Goal: Task Accomplishment & Management: Manage account settings

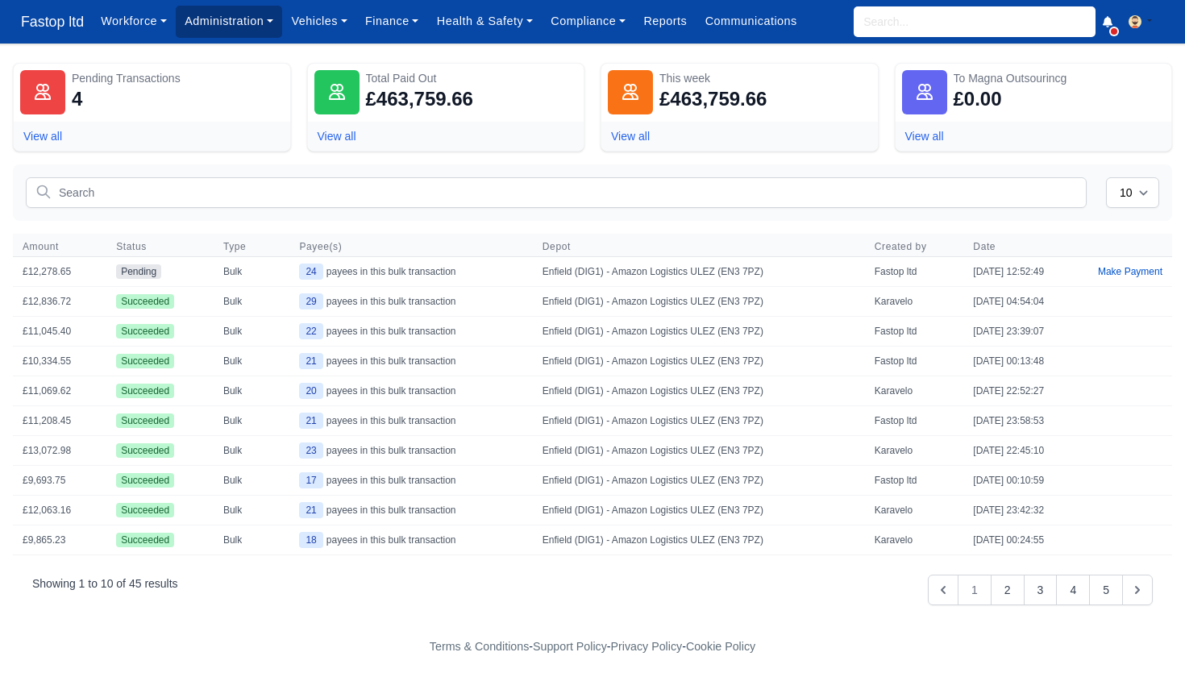
click at [257, 16] on link "Administration" at bounding box center [229, 21] width 106 height 31
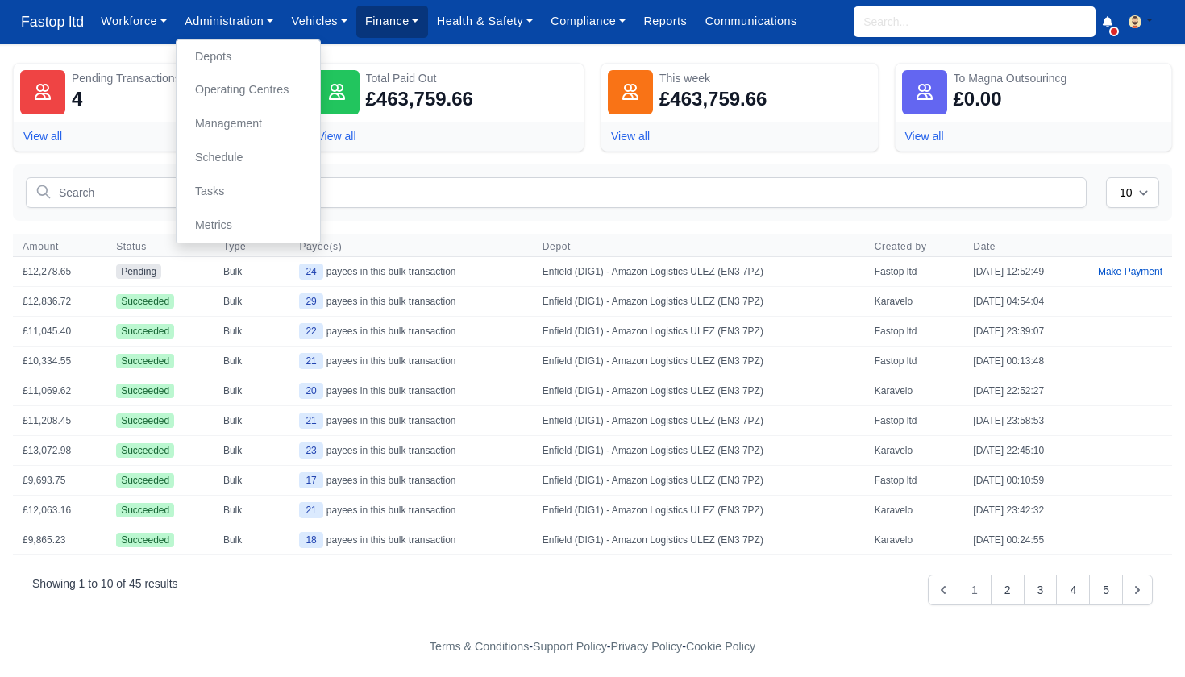
click at [387, 27] on link "Finance" at bounding box center [392, 21] width 72 height 31
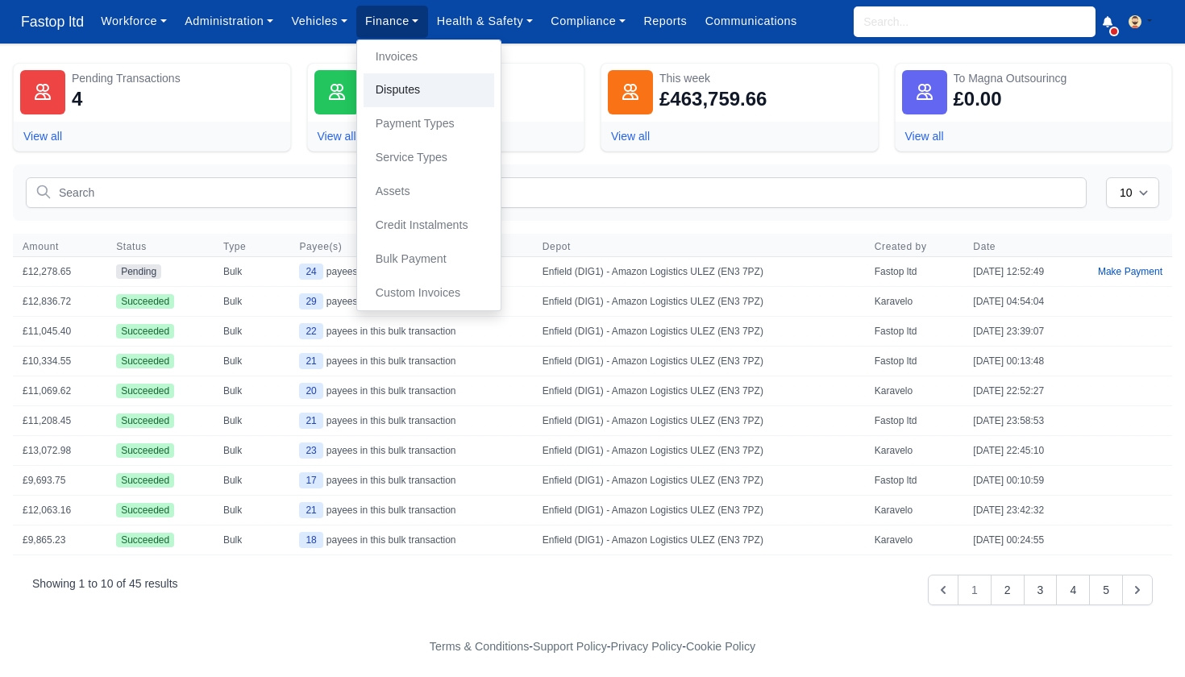
click at [407, 94] on link "Disputes" at bounding box center [429, 90] width 131 height 34
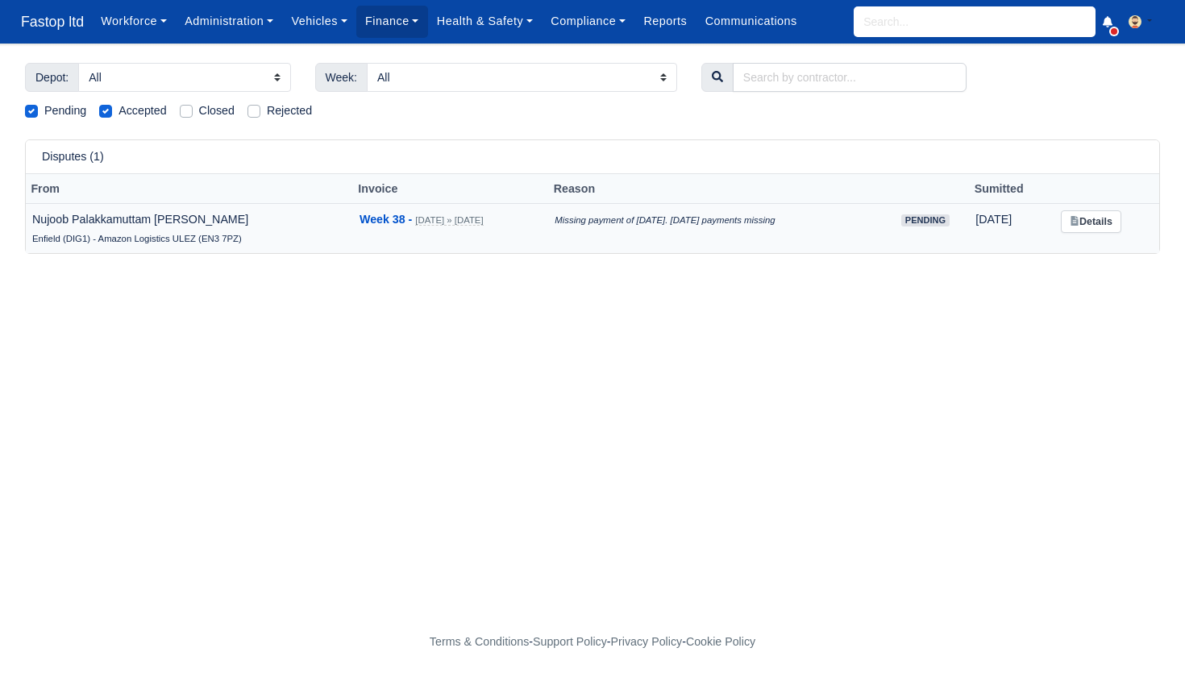
click at [1094, 220] on link "Details" at bounding box center [1091, 221] width 60 height 23
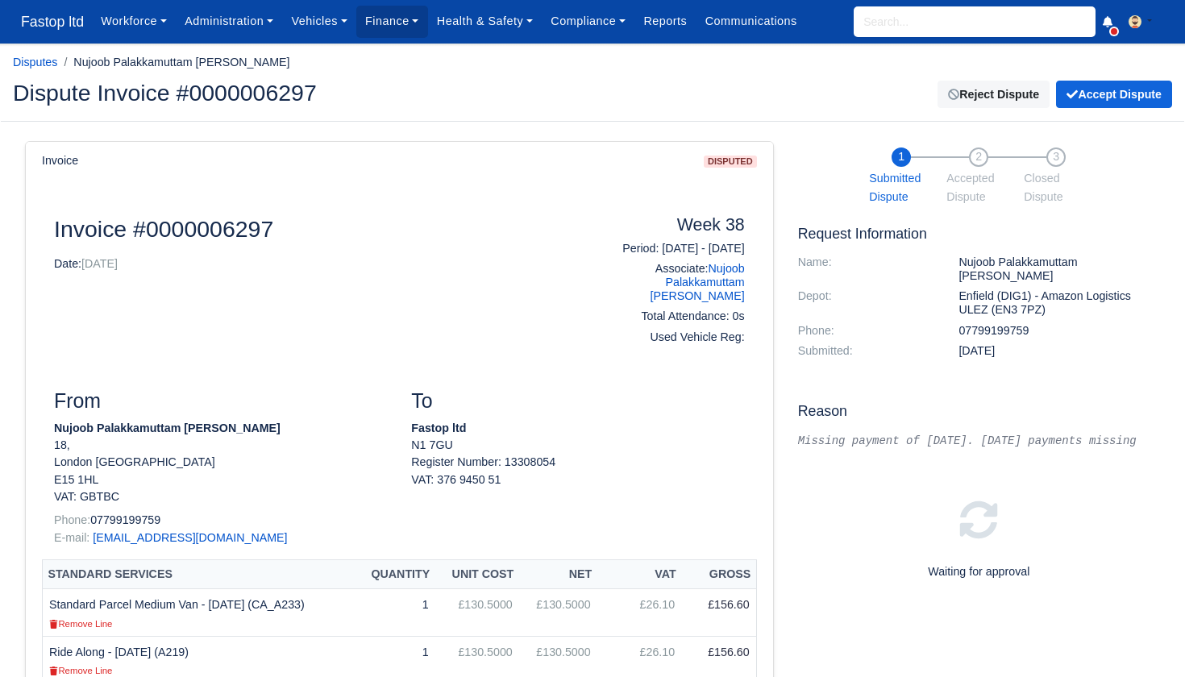
click at [885, 18] on input "search" at bounding box center [975, 21] width 242 height 31
type input "nuj"
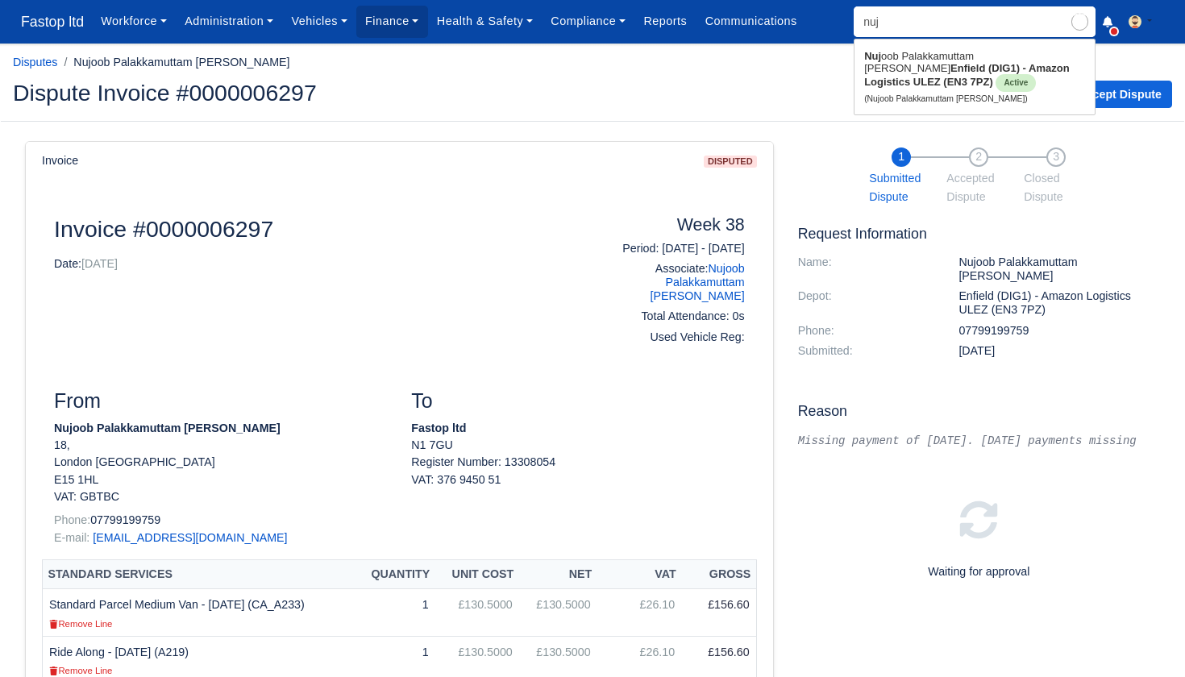
type input "nujoob Palakkamuttam Kadhar"
click at [917, 59] on link "Nuj oob Palakkamuttam Kadhar Enfield (DIG1) - Amazon Logistics ULEZ (EN3 7PZ) A…" at bounding box center [975, 77] width 240 height 67
type input "Nujoob Palakkamuttam [PERSON_NAME]"
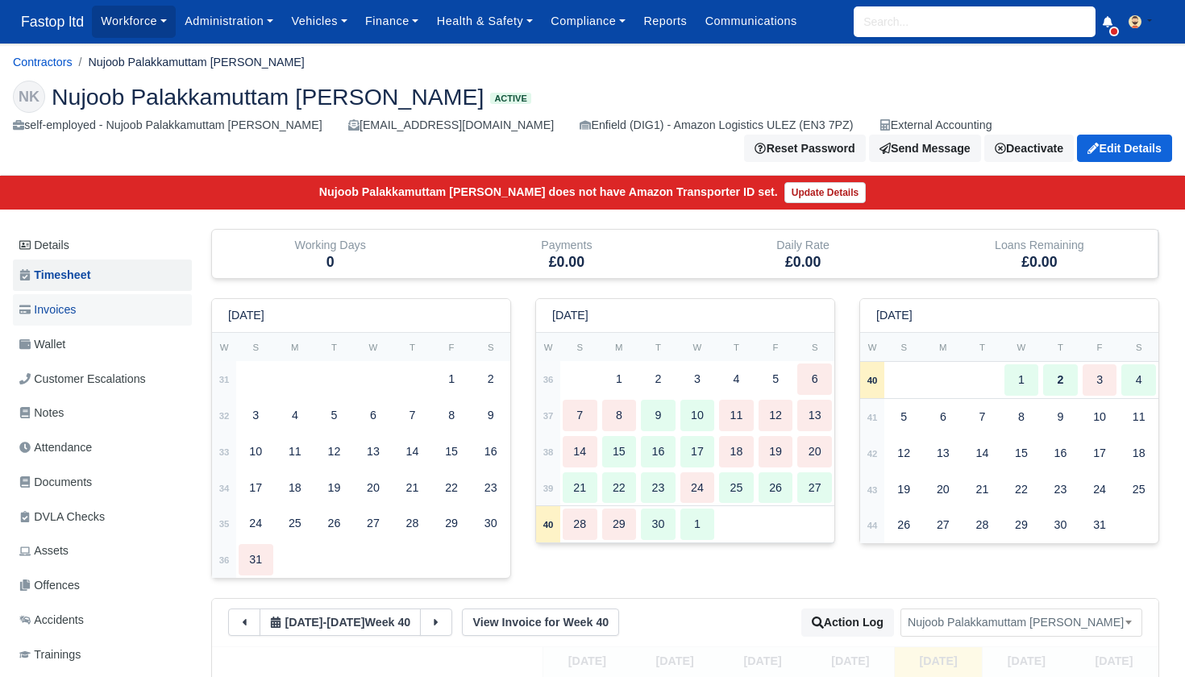
click at [85, 295] on link "Invoices" at bounding box center [102, 309] width 179 height 31
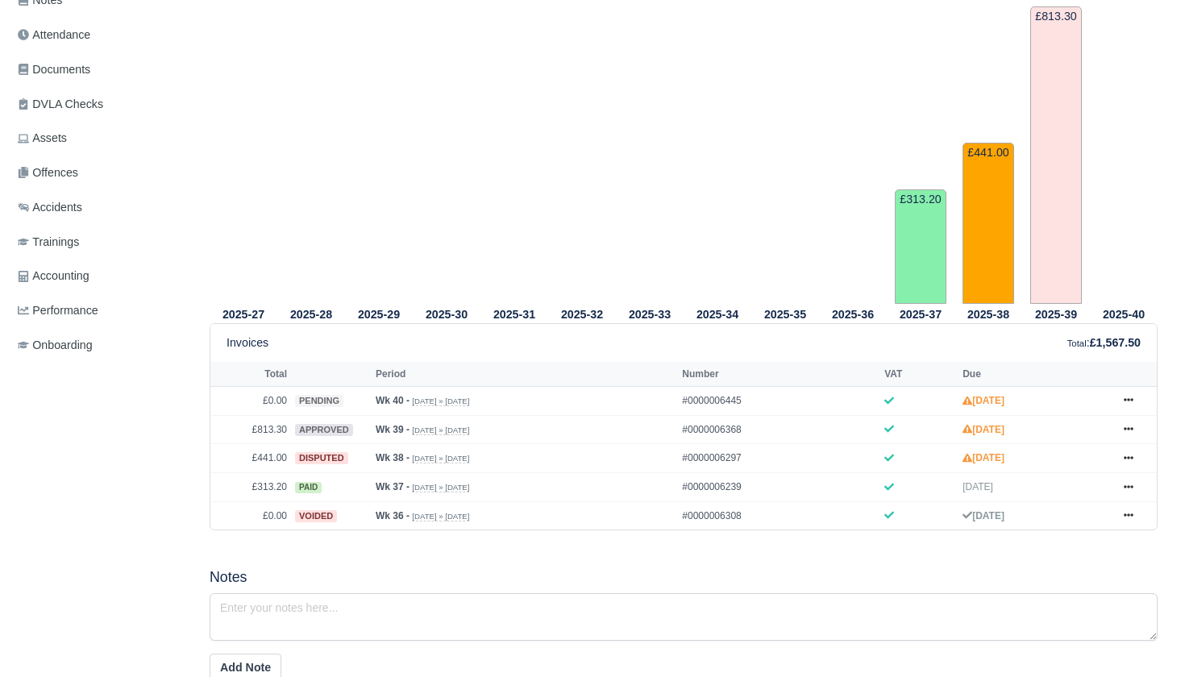
scroll to position [410, 6]
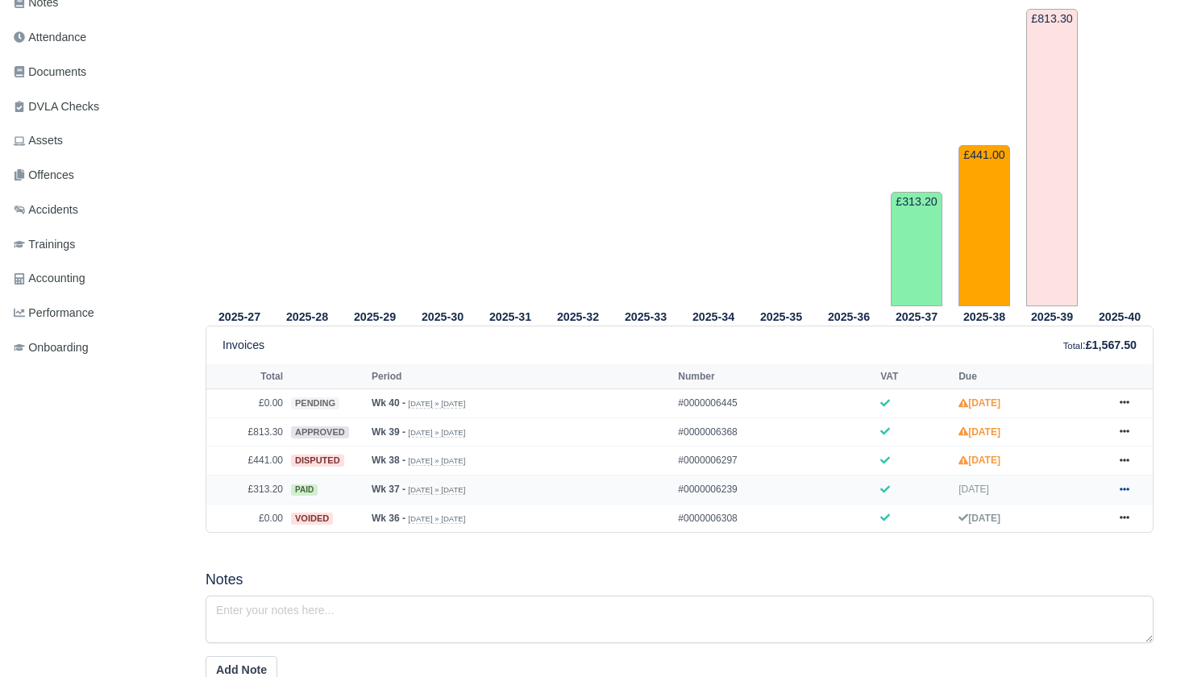
click at [1129, 494] on icon at bounding box center [1125, 490] width 10 height 10
click at [1074, 530] on link "Show Invoice" at bounding box center [1064, 518] width 144 height 34
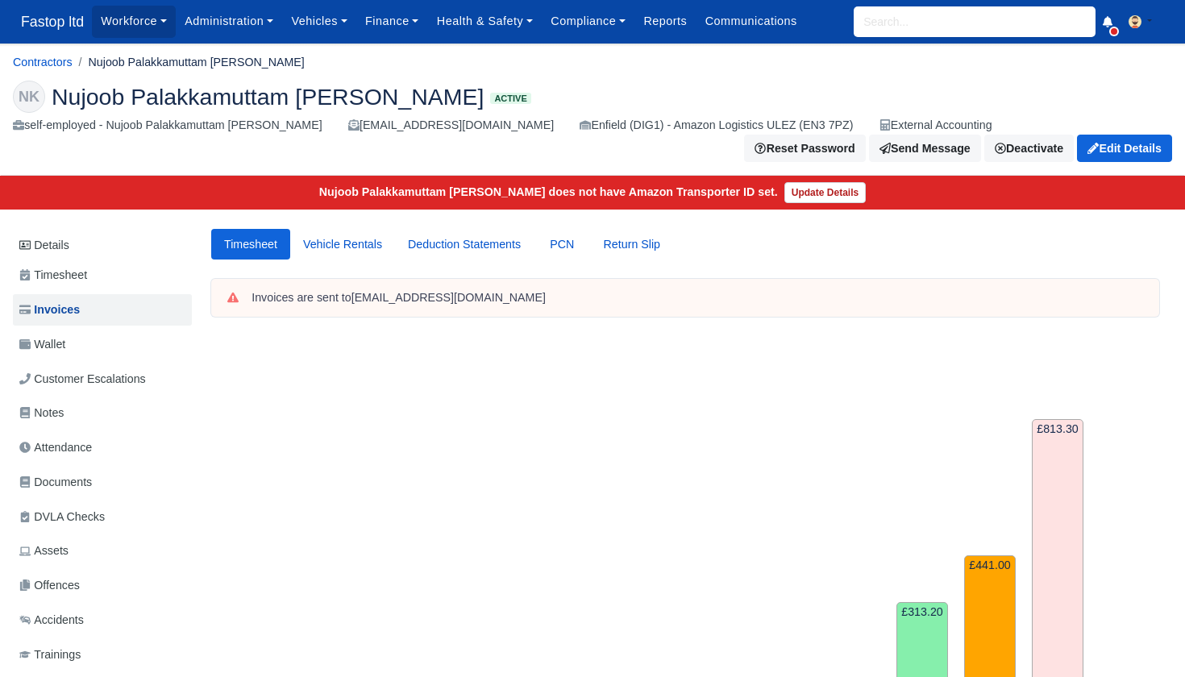
scroll to position [410, 6]
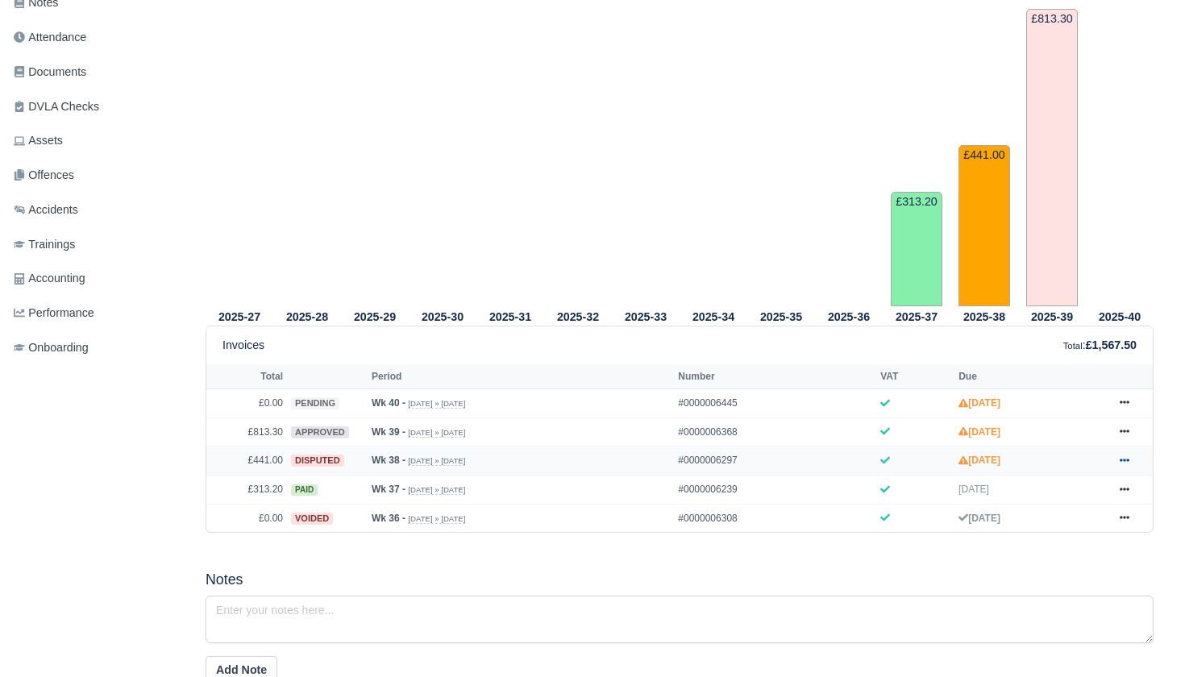
click at [1126, 465] on icon at bounding box center [1125, 461] width 10 height 10
click at [1044, 505] on link "Show Invoice" at bounding box center [1064, 489] width 144 height 34
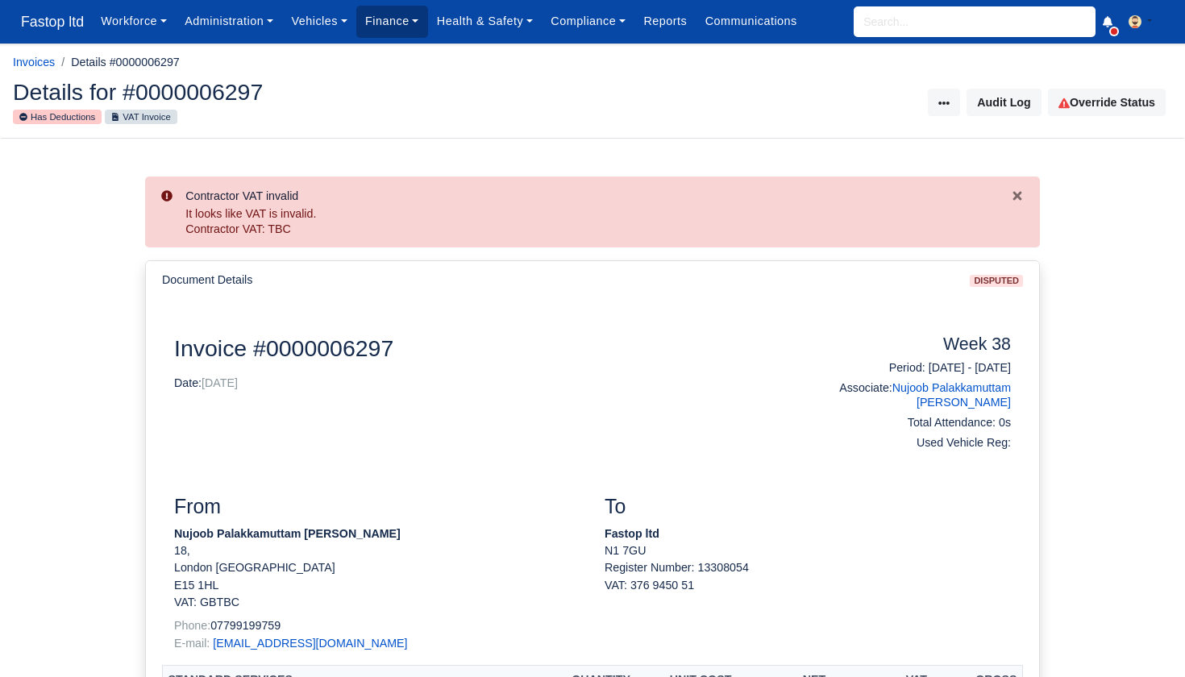
click at [391, 27] on link "Finance" at bounding box center [392, 21] width 72 height 31
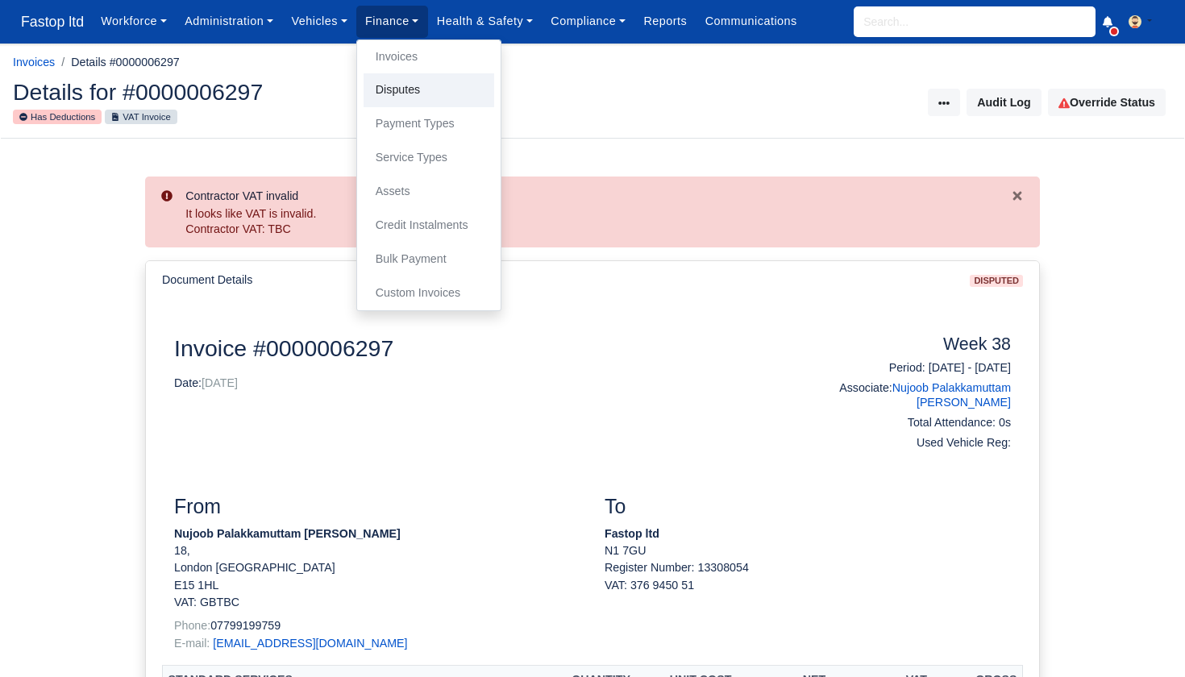
click at [406, 91] on link "Disputes" at bounding box center [429, 90] width 131 height 34
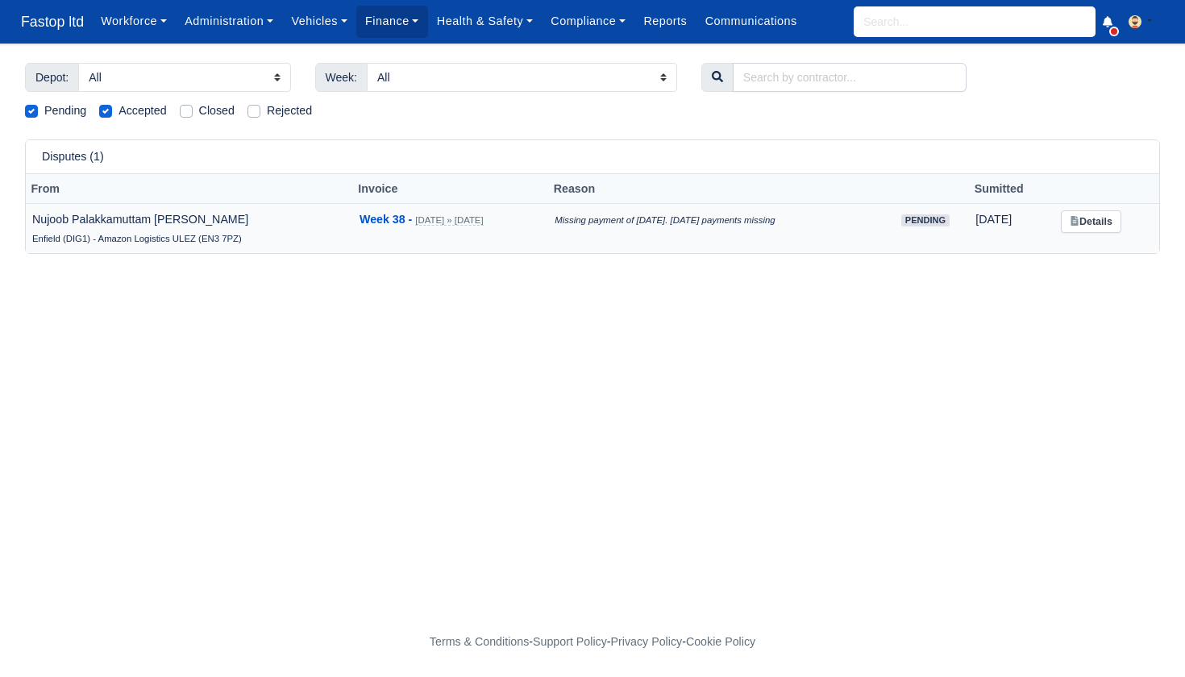
click at [1091, 221] on link "Details" at bounding box center [1091, 221] width 60 height 23
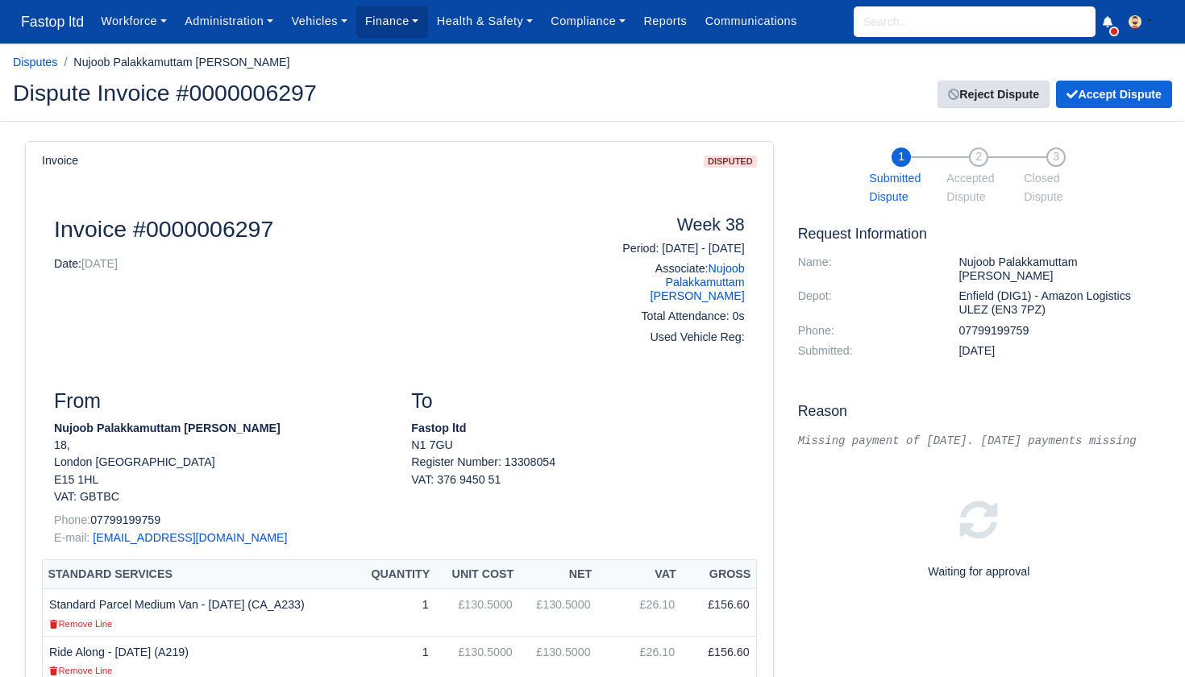
click at [986, 94] on link "Reject Dispute" at bounding box center [994, 94] width 112 height 27
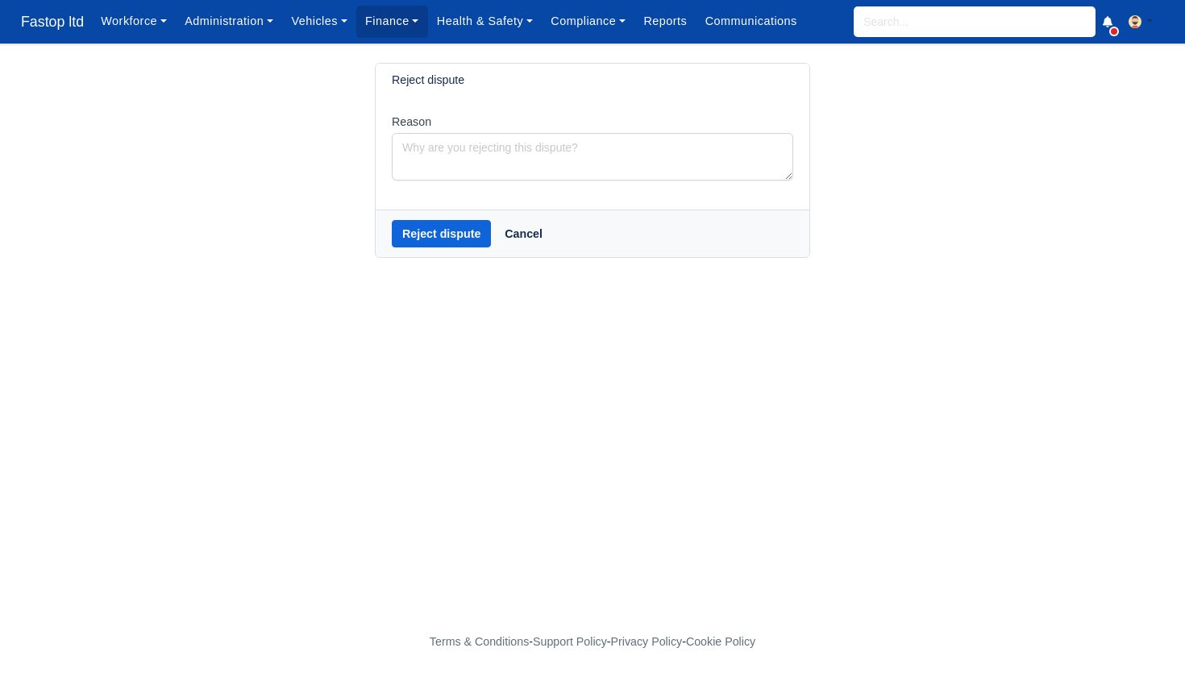
click at [555, 127] on div "Reason" at bounding box center [592, 147] width 401 height 68
click at [519, 148] on textarea "Reason" at bounding box center [592, 157] width 401 height 48
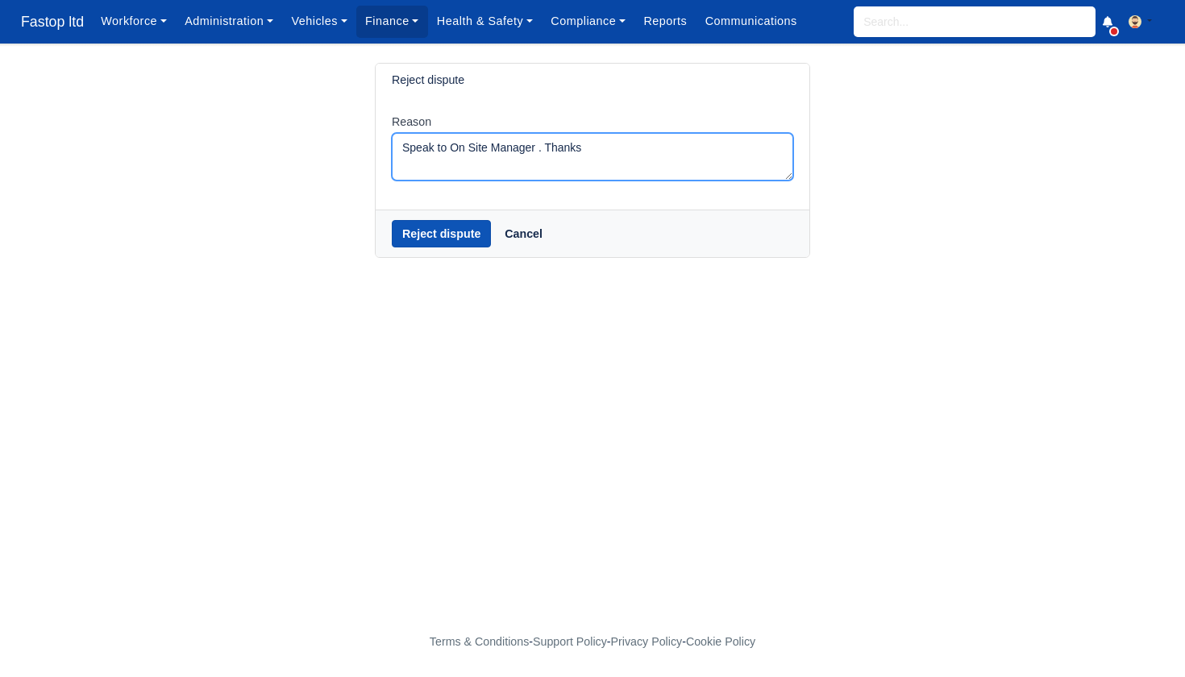
type textarea "Speak to On Site Manager . Thanks"
click at [436, 235] on button "Reject dispute" at bounding box center [441, 233] width 99 height 27
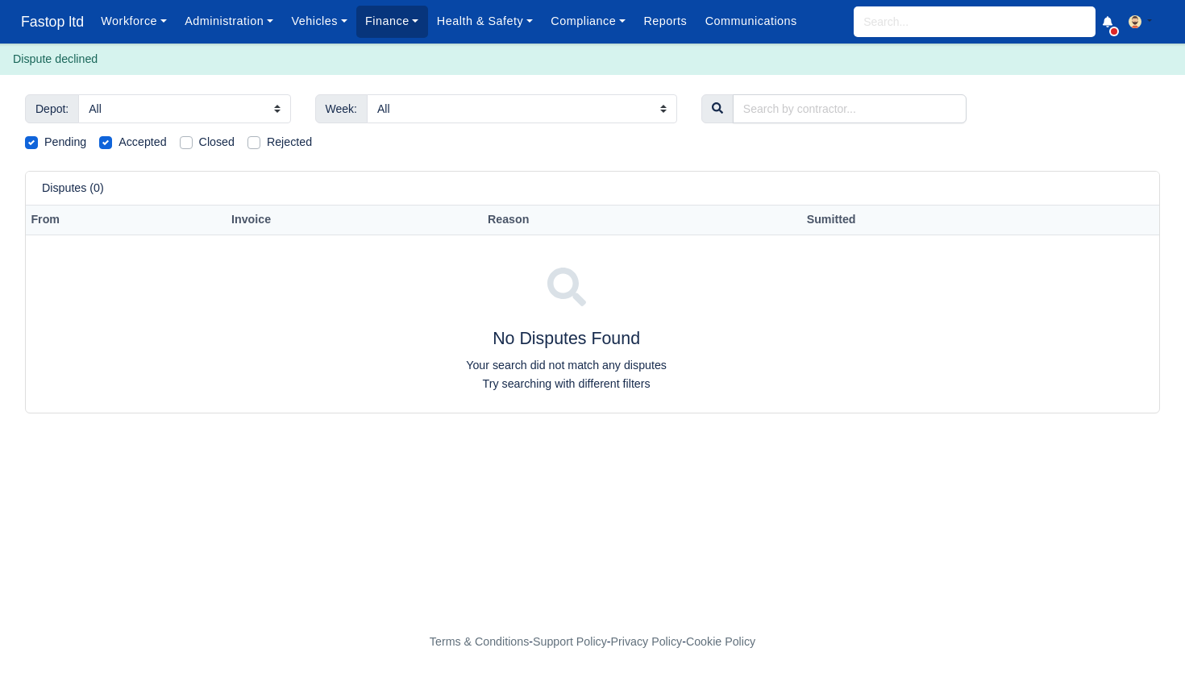
click at [401, 29] on link "Finance" at bounding box center [392, 21] width 72 height 31
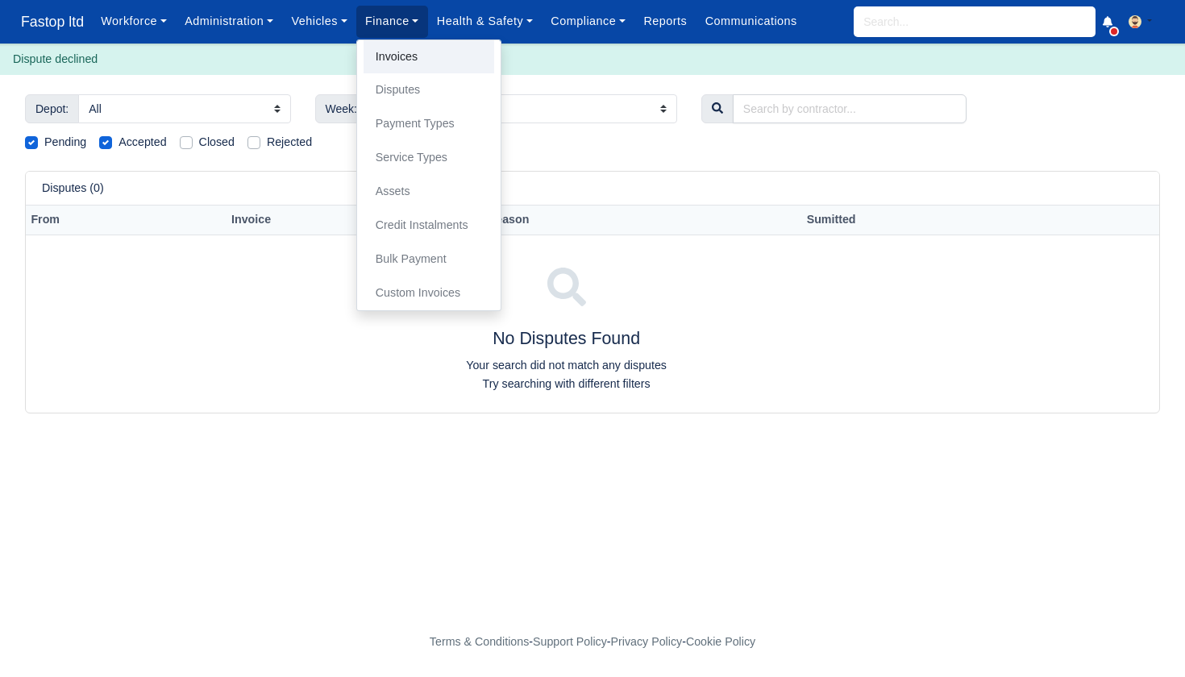
click at [404, 62] on link "Invoices" at bounding box center [429, 57] width 131 height 34
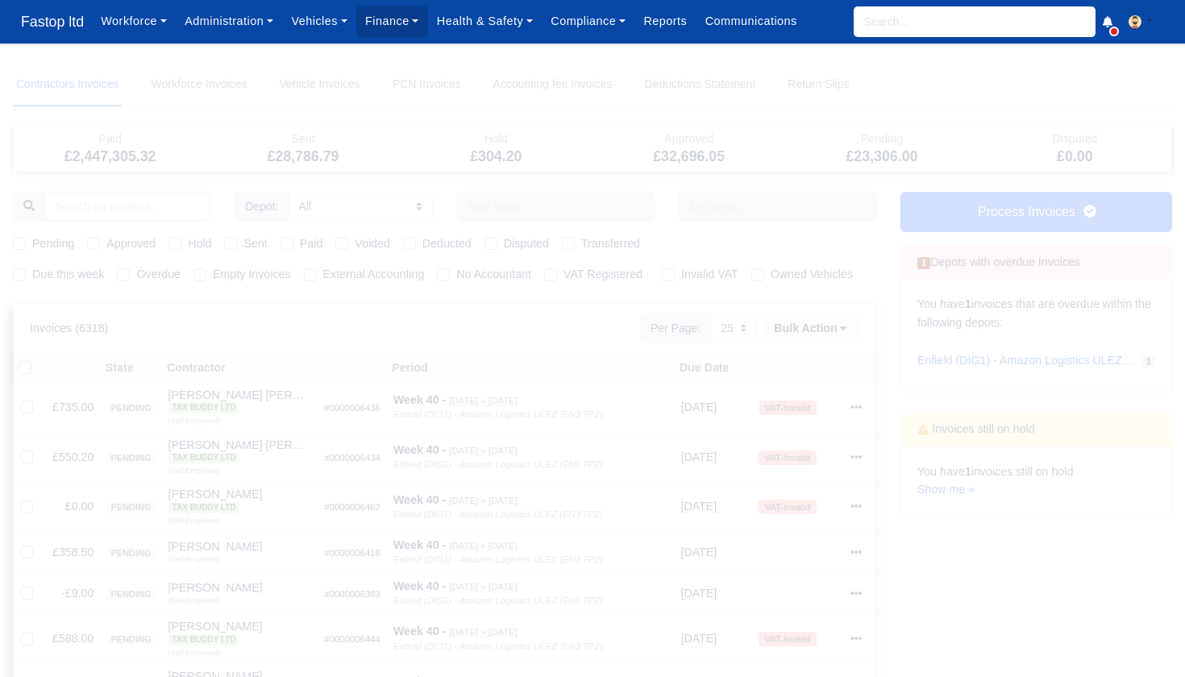
select select "25"
click at [32, 273] on label "Due this week" at bounding box center [68, 274] width 72 height 19
click at [17, 273] on input "Due this week" at bounding box center [19, 271] width 13 height 13
checkbox input "true"
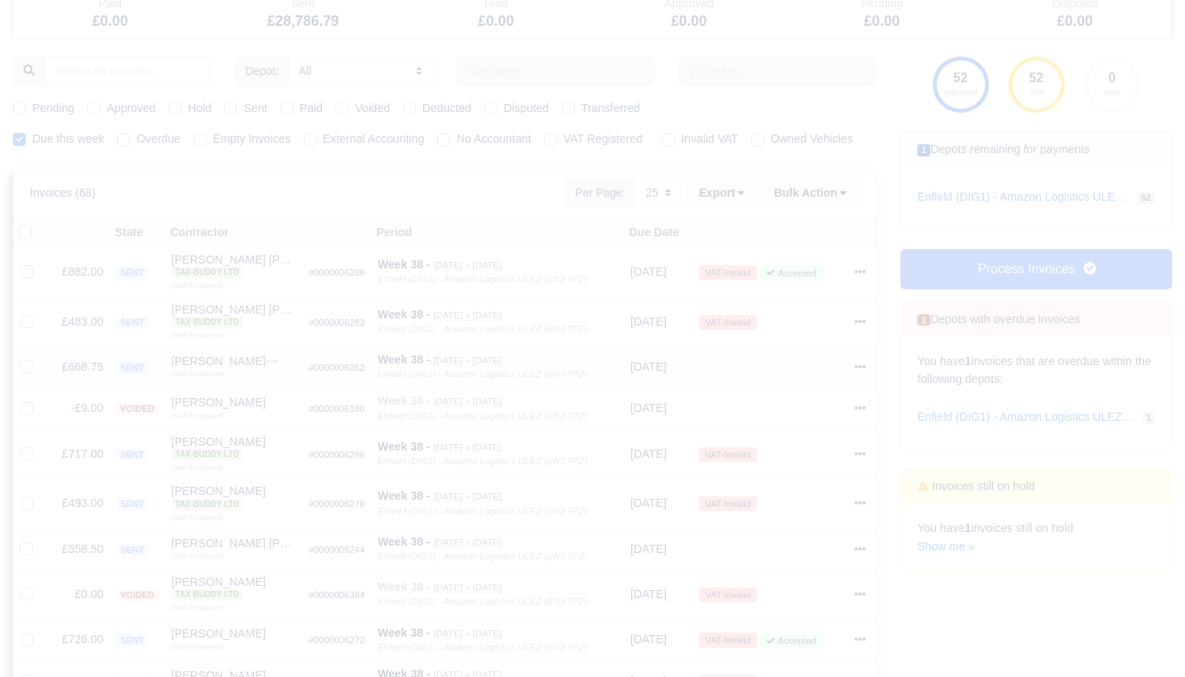
scroll to position [67, 0]
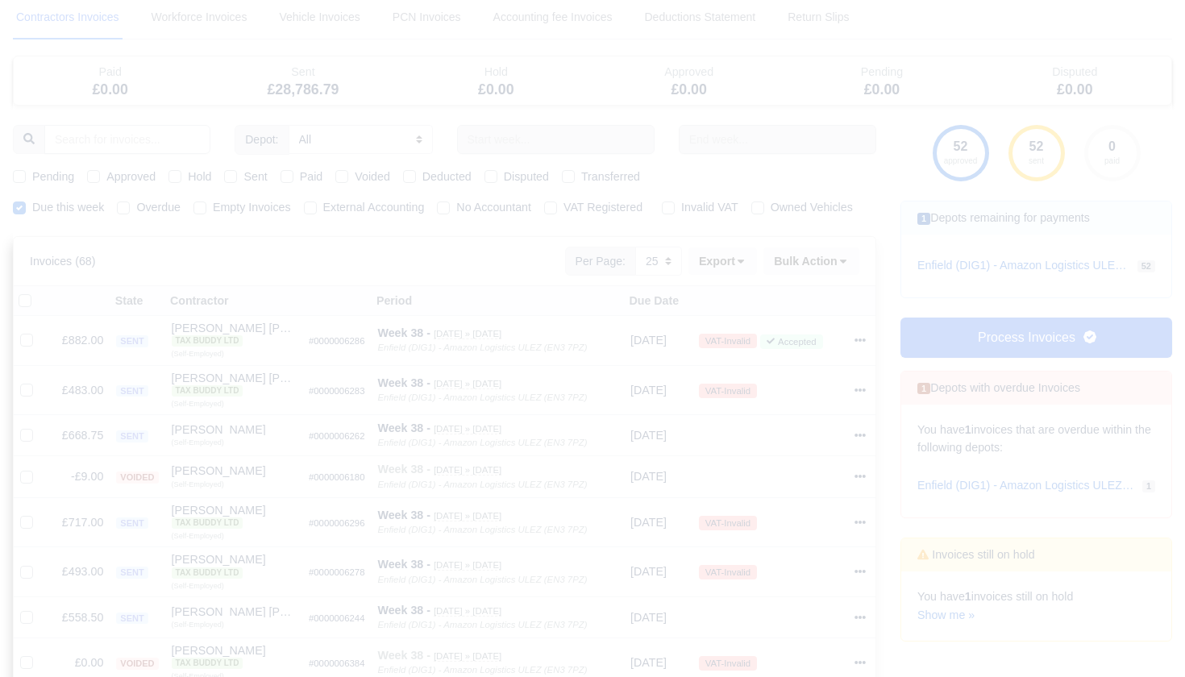
click at [32, 175] on label "Pending" at bounding box center [53, 177] width 42 height 19
click at [20, 175] on input "Pending" at bounding box center [19, 174] width 13 height 13
checkbox input "true"
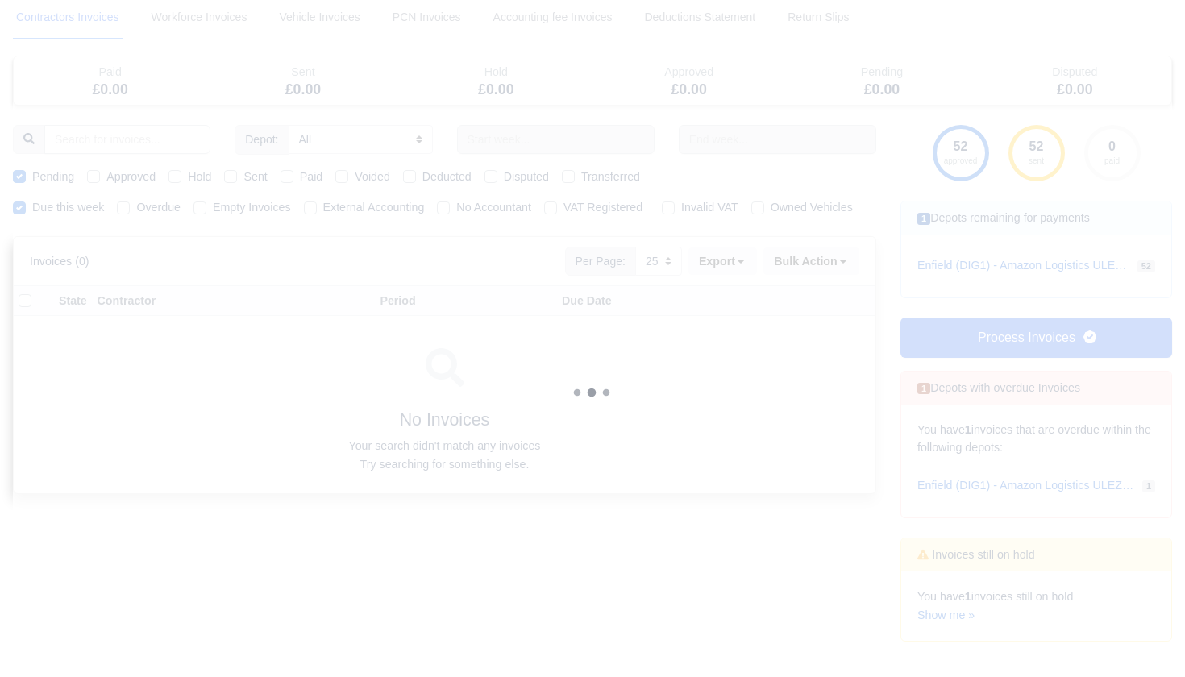
click at [106, 177] on label "Approved" at bounding box center [130, 177] width 49 height 19
click at [93, 177] on input "Approved" at bounding box center [93, 174] width 13 height 13
checkbox input "true"
click at [243, 181] on label "Sent" at bounding box center [254, 177] width 23 height 19
click at [230, 181] on input "Sent" at bounding box center [230, 174] width 13 height 13
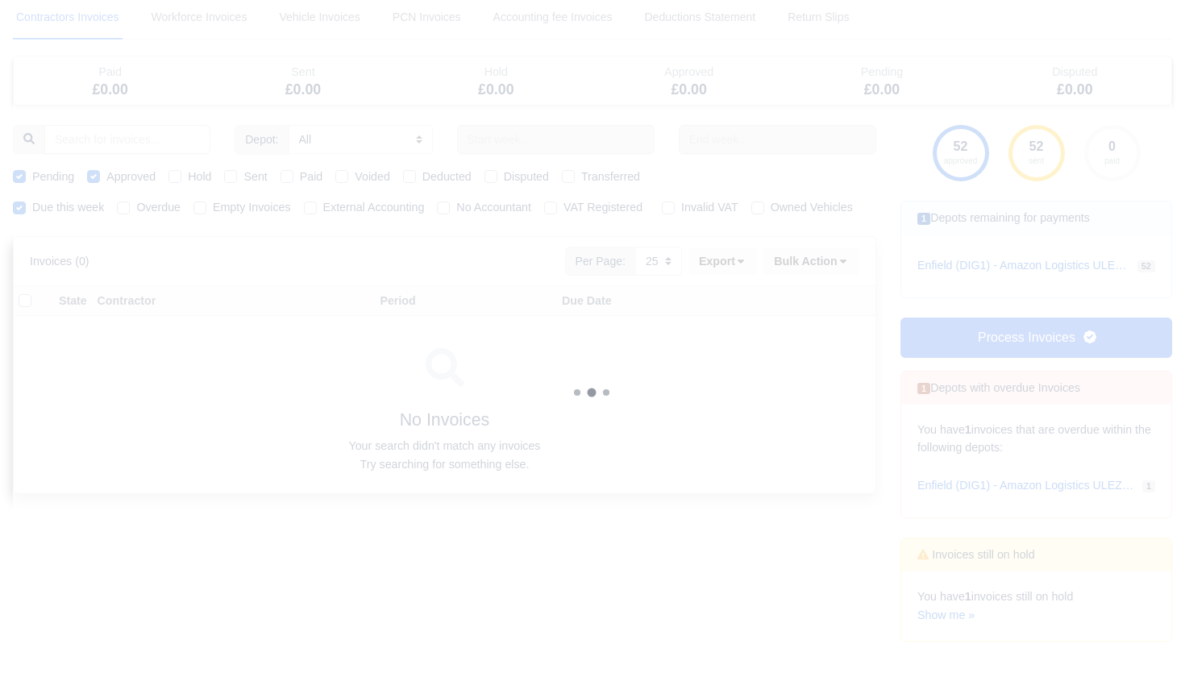
checkbox input "true"
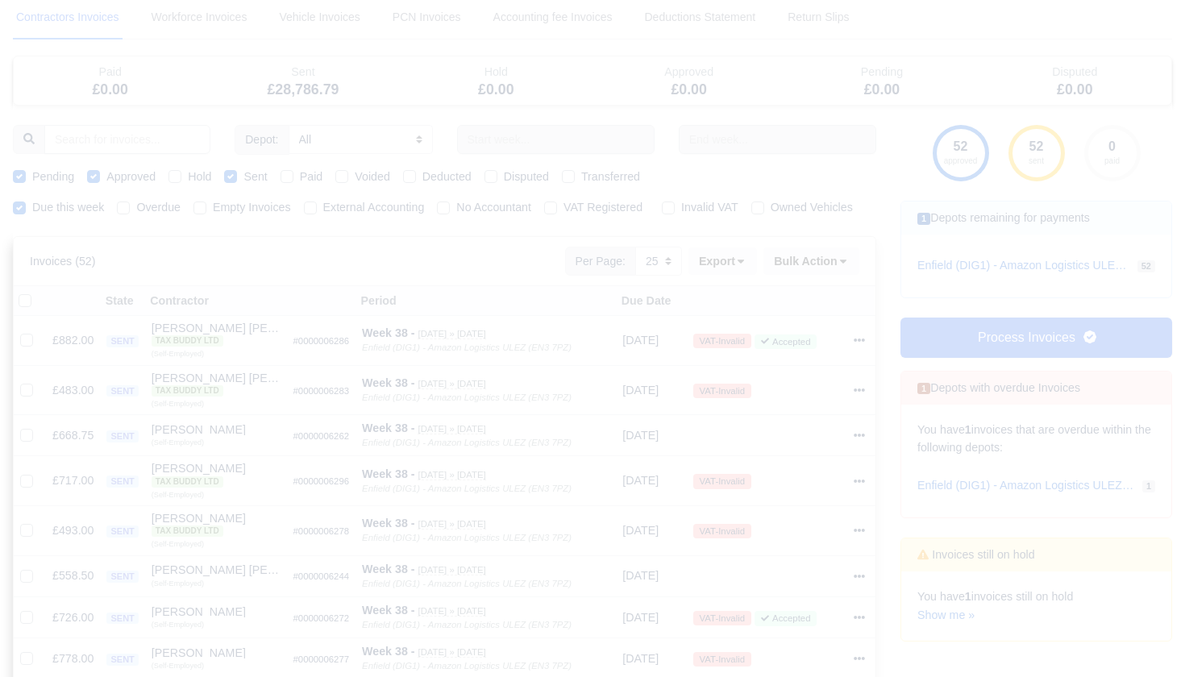
click at [243, 176] on label "Sent" at bounding box center [254, 177] width 23 height 19
click at [233, 176] on input "Sent" at bounding box center [230, 174] width 13 height 13
checkbox input "false"
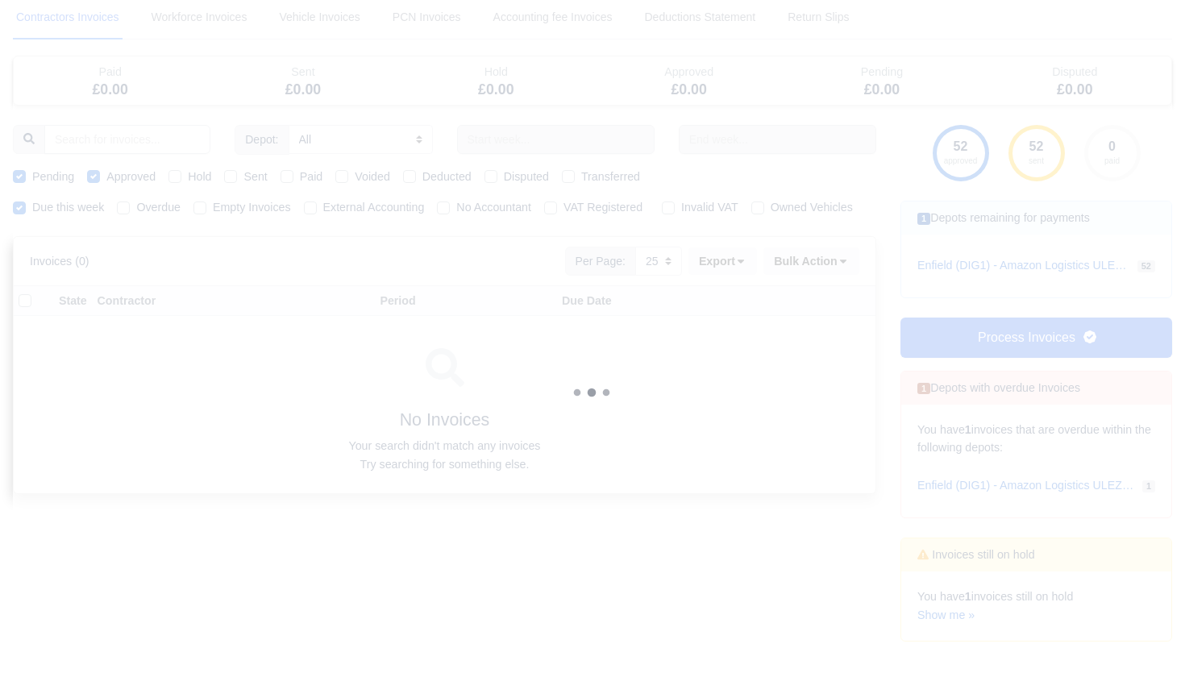
click at [300, 180] on label "Paid" at bounding box center [311, 177] width 23 height 19
click at [290, 180] on input "Paid" at bounding box center [287, 174] width 13 height 13
checkbox input "true"
click at [300, 174] on label "Paid" at bounding box center [311, 177] width 23 height 19
click at [293, 174] on input "Paid" at bounding box center [287, 174] width 13 height 13
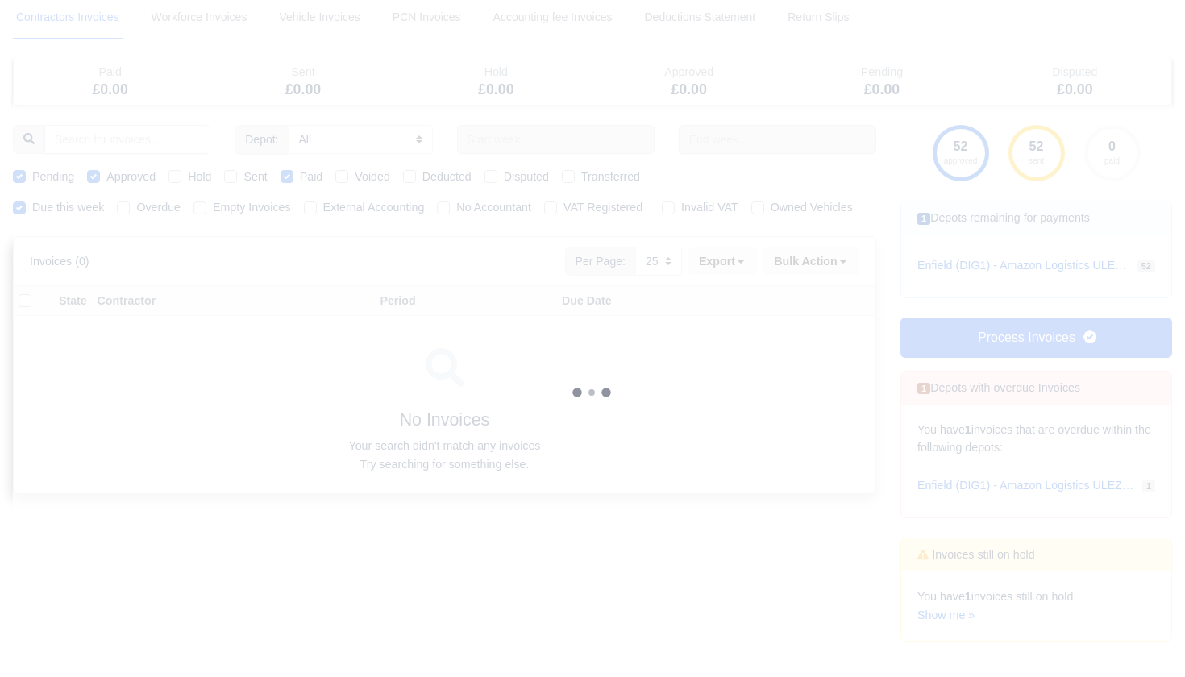
checkbox input "false"
click at [243, 173] on label "Sent" at bounding box center [254, 177] width 23 height 19
click at [235, 173] on input "Sent" at bounding box center [230, 174] width 13 height 13
checkbox input "true"
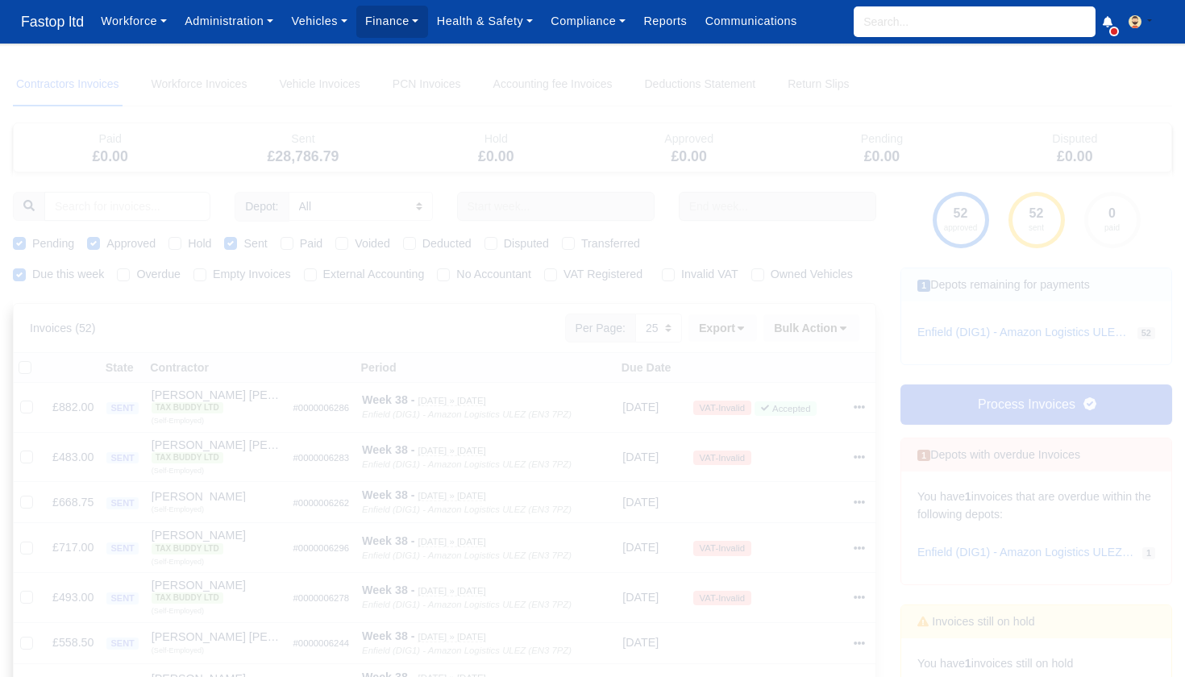
click at [996, 400] on link "Process Invoices" at bounding box center [1037, 405] width 272 height 40
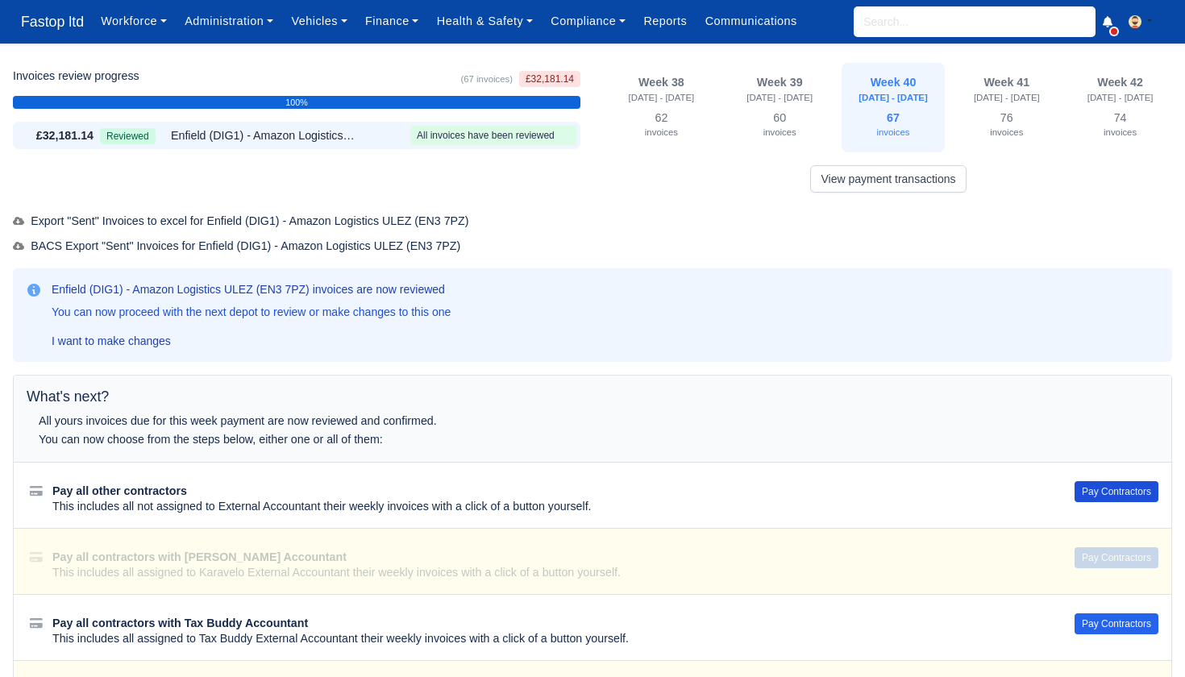
click at [1092, 488] on button "Pay Contractors" at bounding box center [1117, 491] width 84 height 21
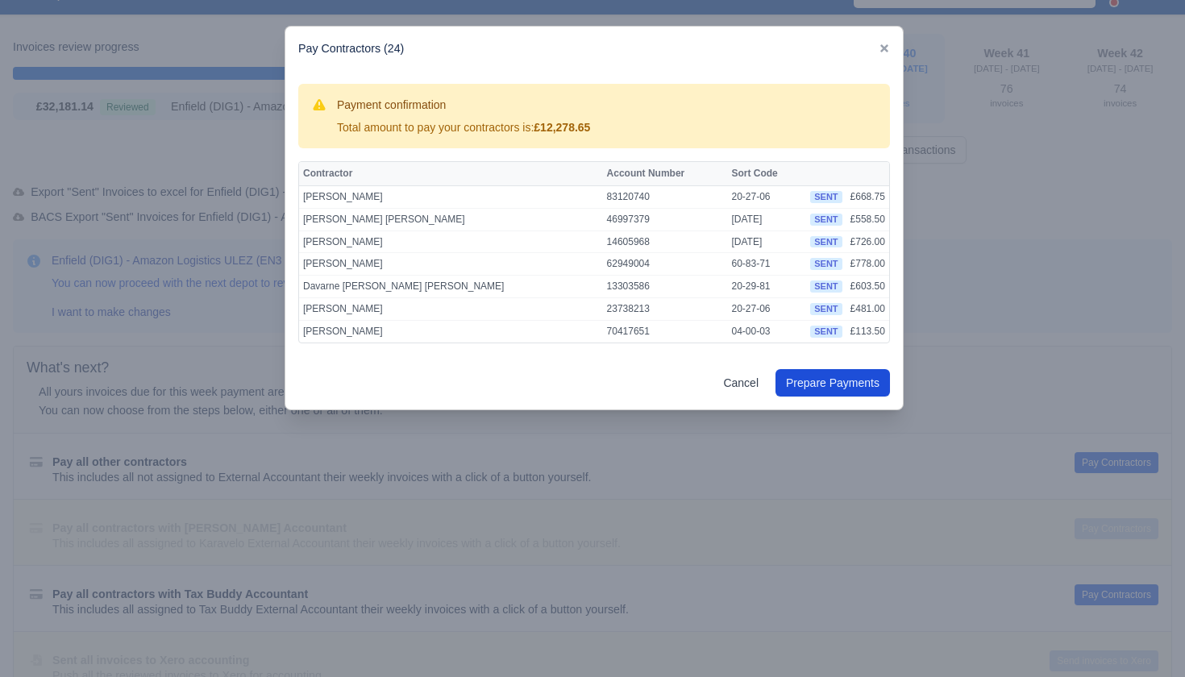
click at [816, 383] on link "Prepare Payments" at bounding box center [833, 382] width 114 height 27
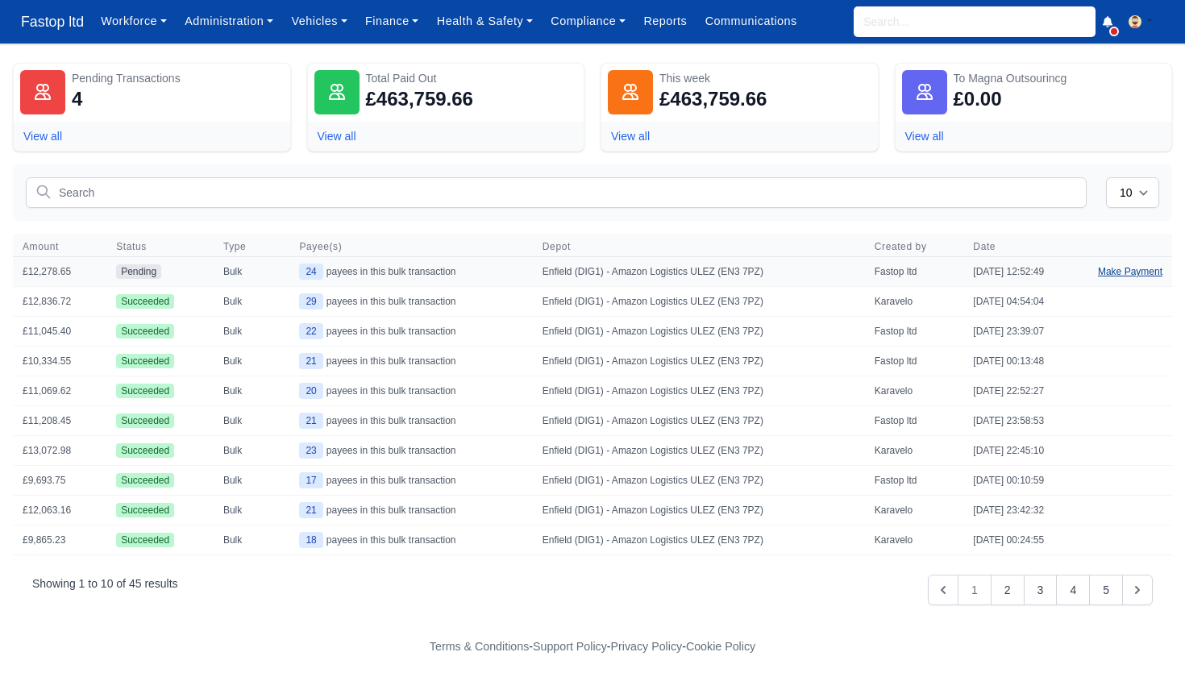
click at [1104, 277] on link "Make Payment" at bounding box center [1130, 271] width 84 height 29
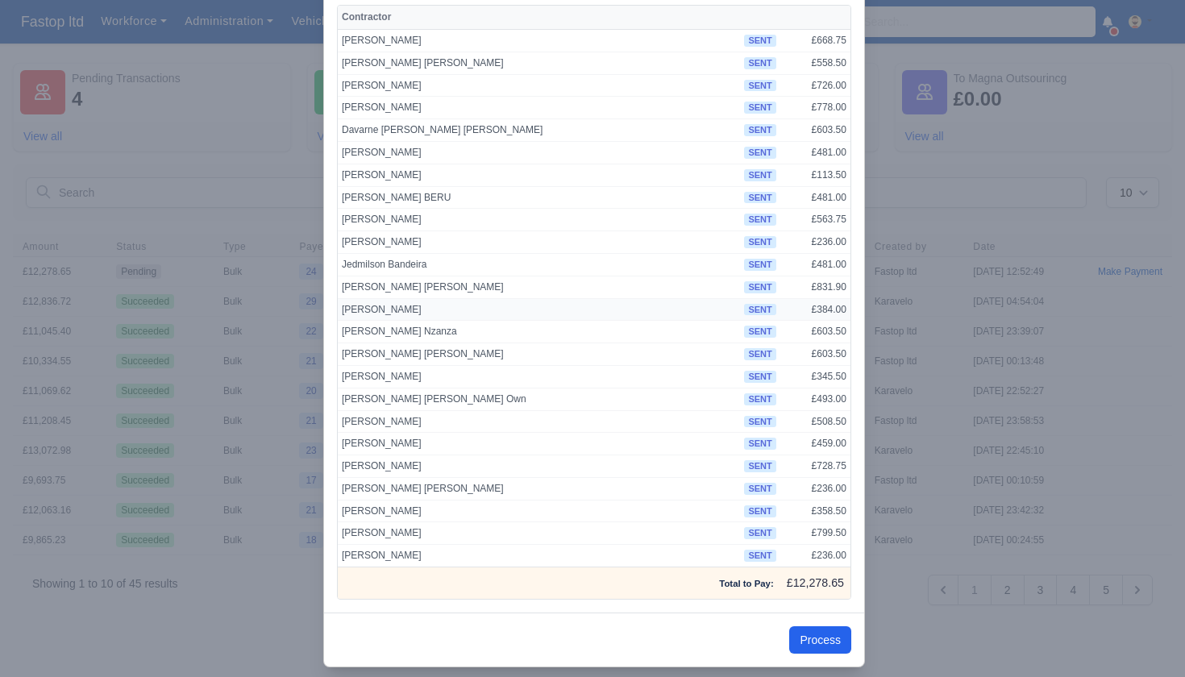
scroll to position [156, 0]
click at [827, 627] on button "Process" at bounding box center [820, 640] width 62 height 27
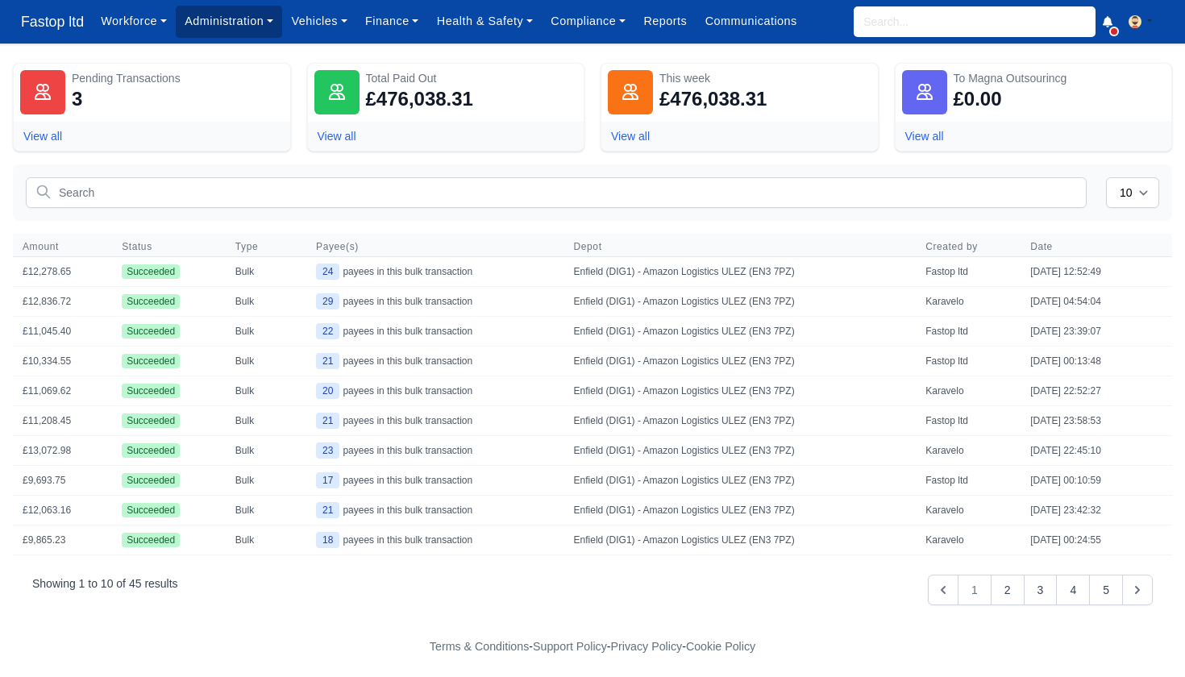
click at [253, 24] on link "Administration" at bounding box center [229, 21] width 106 height 31
click at [237, 118] on link "Management" at bounding box center [248, 124] width 131 height 34
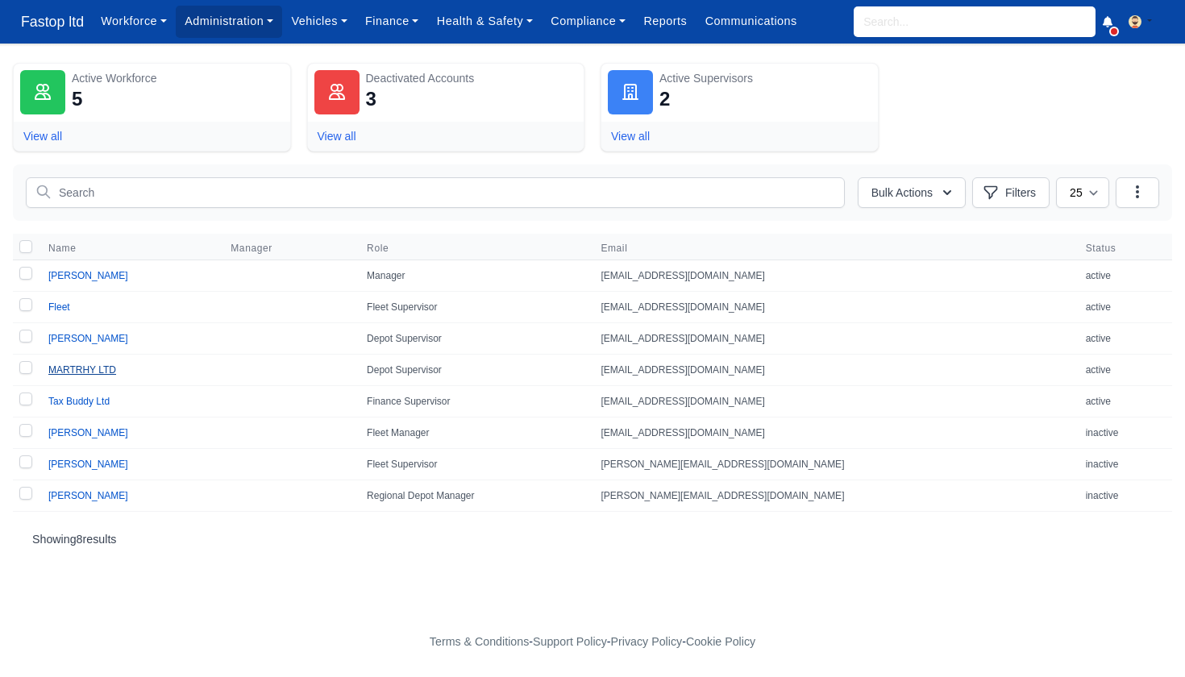
click at [93, 367] on link "MARTRHY LTD" at bounding box center [82, 369] width 68 height 11
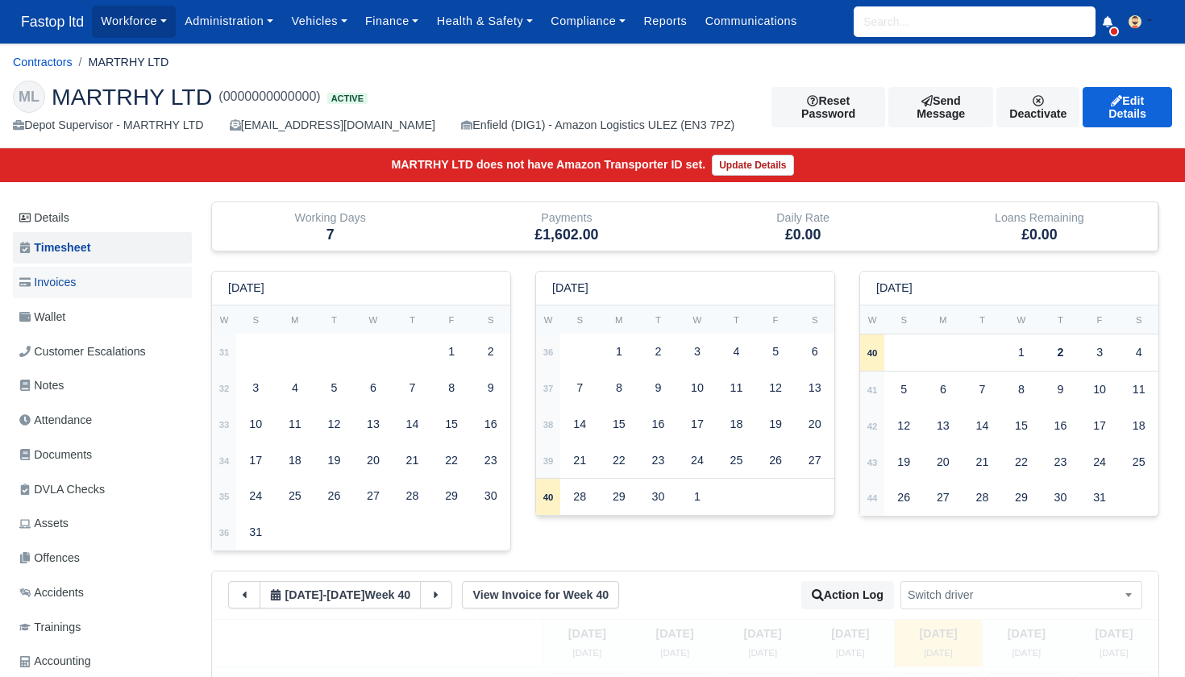
click at [69, 276] on span "Invoices" at bounding box center [47, 282] width 56 height 19
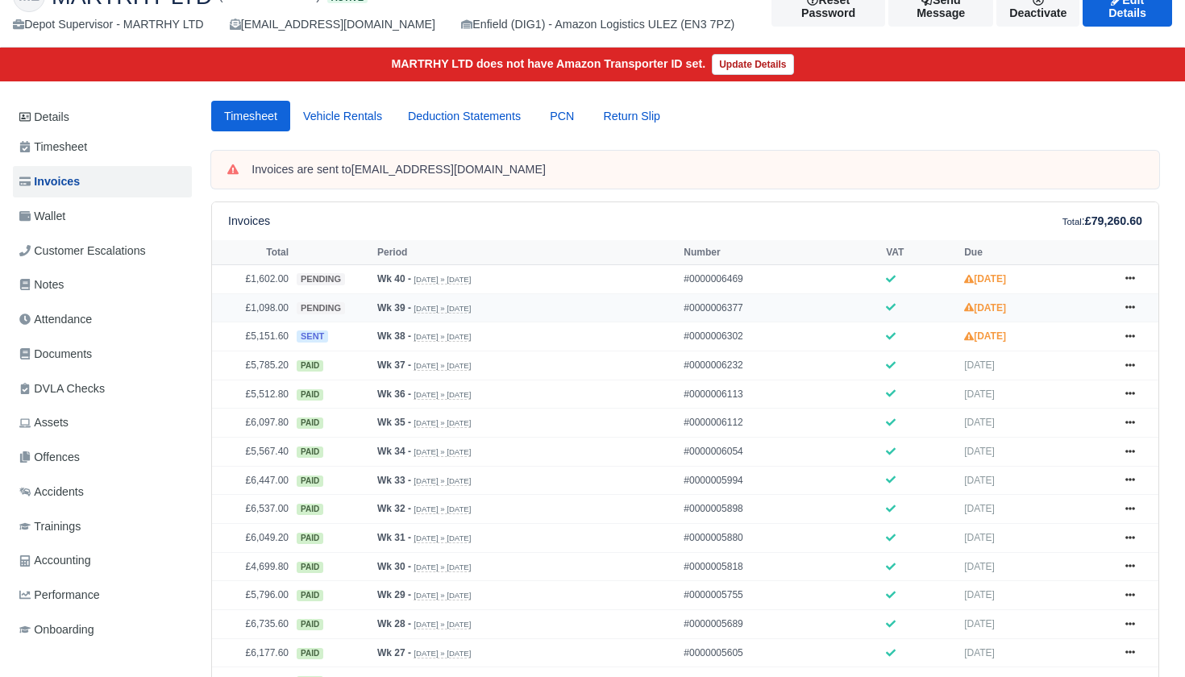
scroll to position [102, 0]
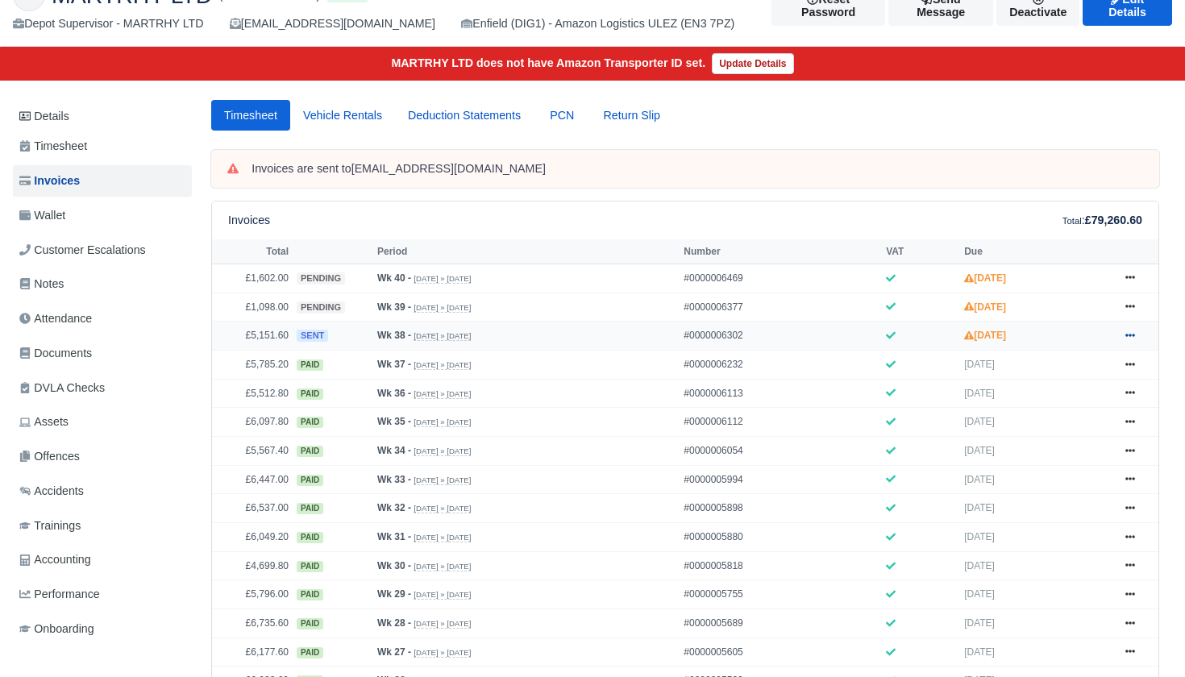
click at [1126, 346] on link at bounding box center [1130, 336] width 24 height 20
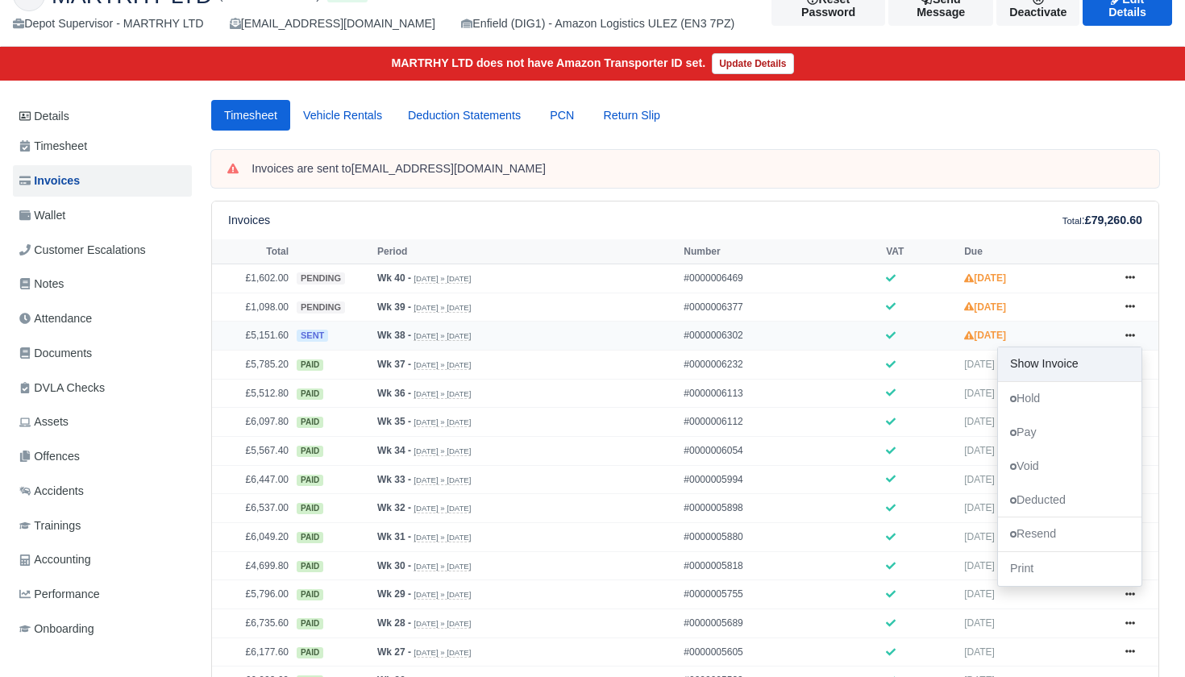
click at [1062, 381] on link "Show Invoice" at bounding box center [1070, 364] width 144 height 34
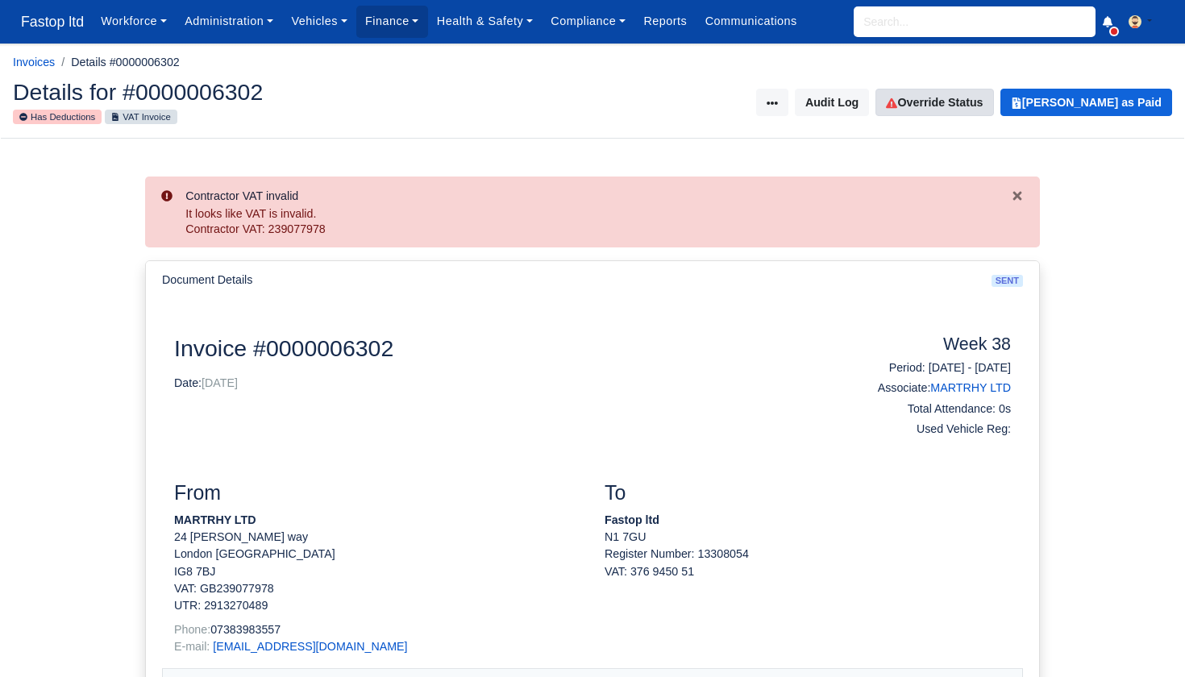
click at [947, 106] on link "Override Status" at bounding box center [935, 102] width 118 height 27
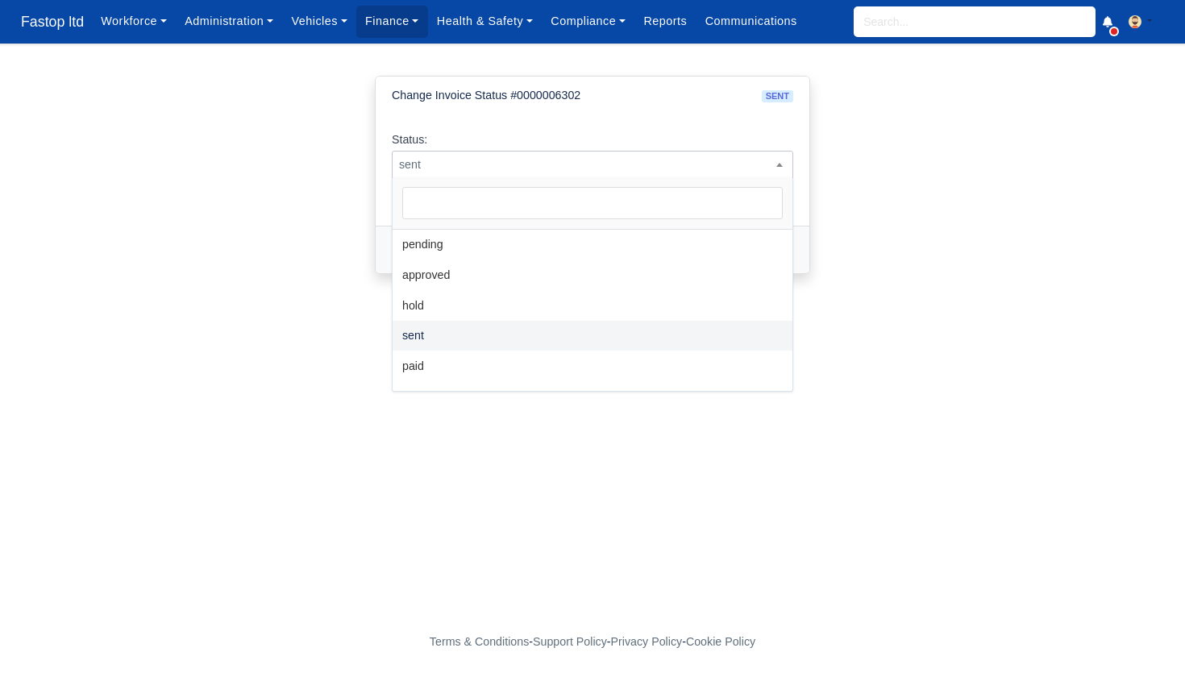
click at [674, 158] on span "sent" at bounding box center [593, 165] width 400 height 20
select select "paid"
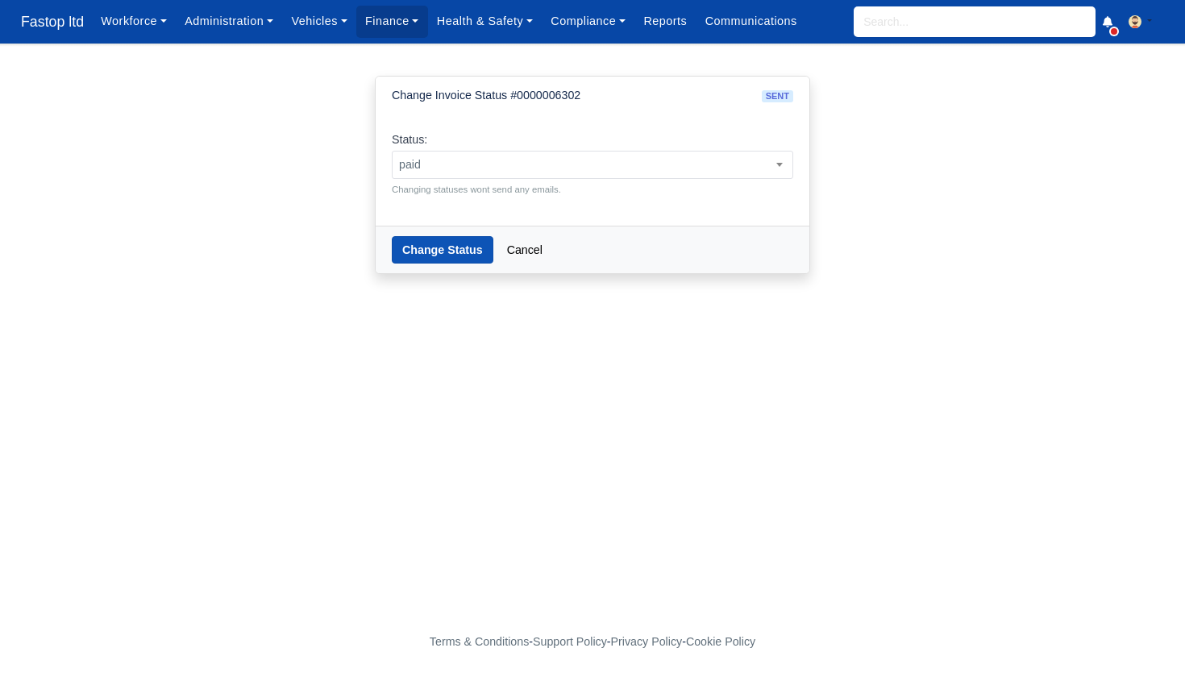
click at [437, 252] on button "Change Status" at bounding box center [443, 249] width 102 height 27
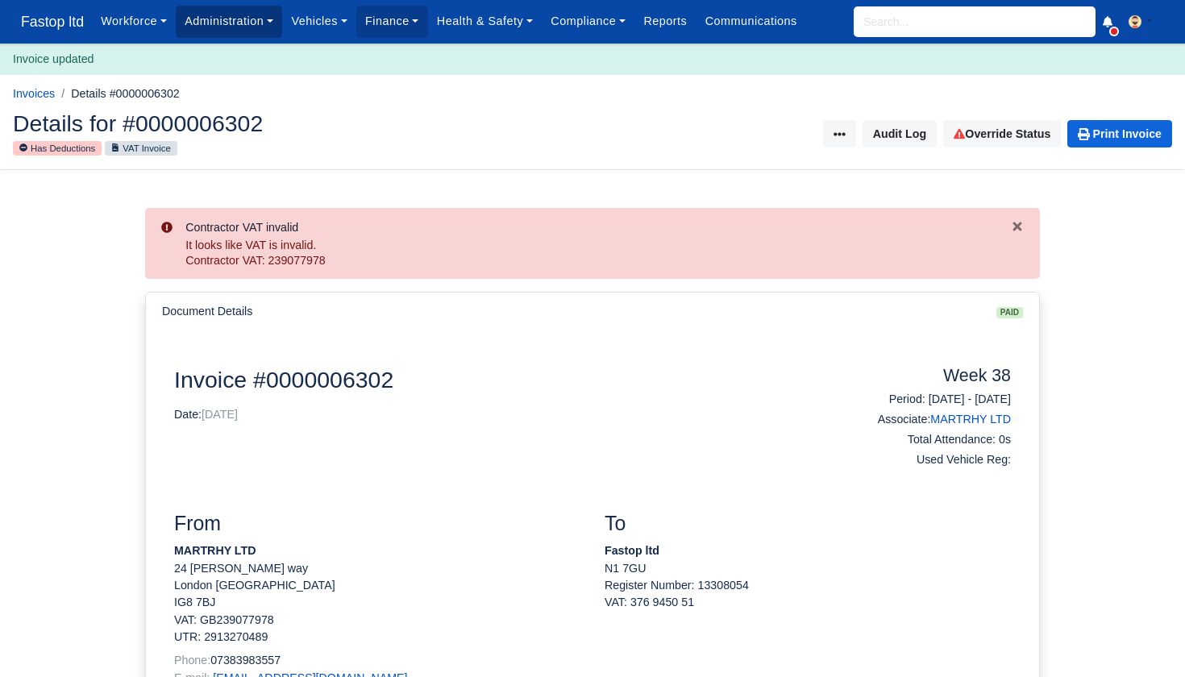
click at [237, 26] on link "Administration" at bounding box center [229, 21] width 106 height 31
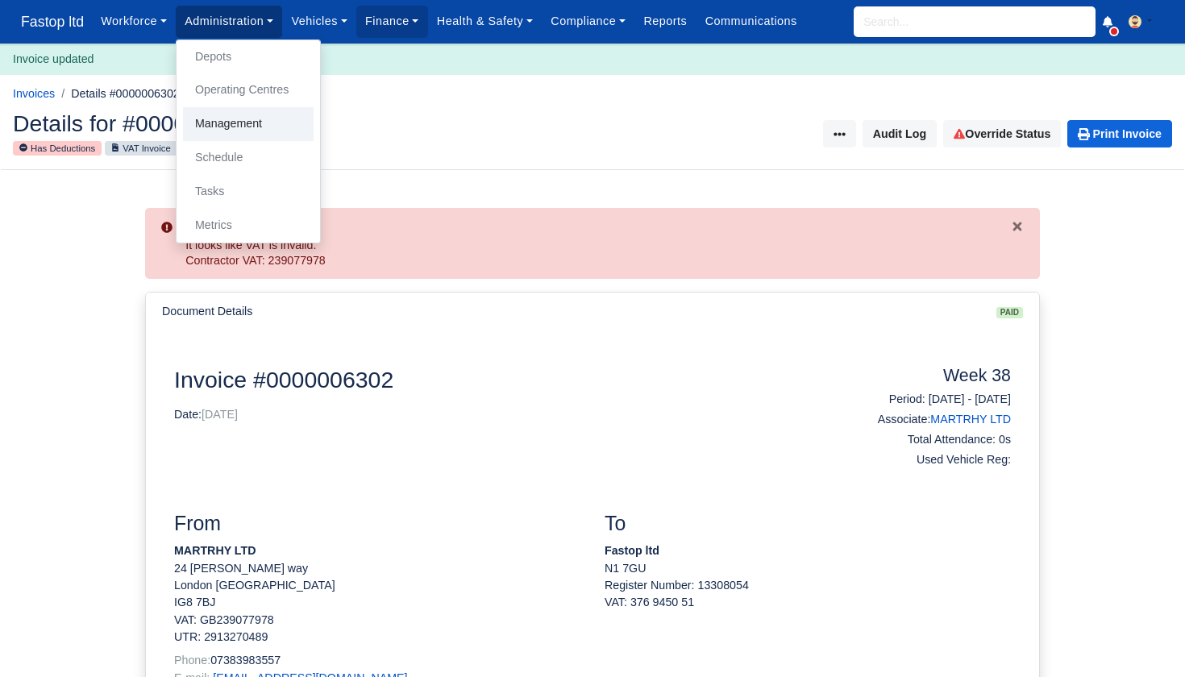
click at [223, 122] on link "Management" at bounding box center [248, 124] width 131 height 34
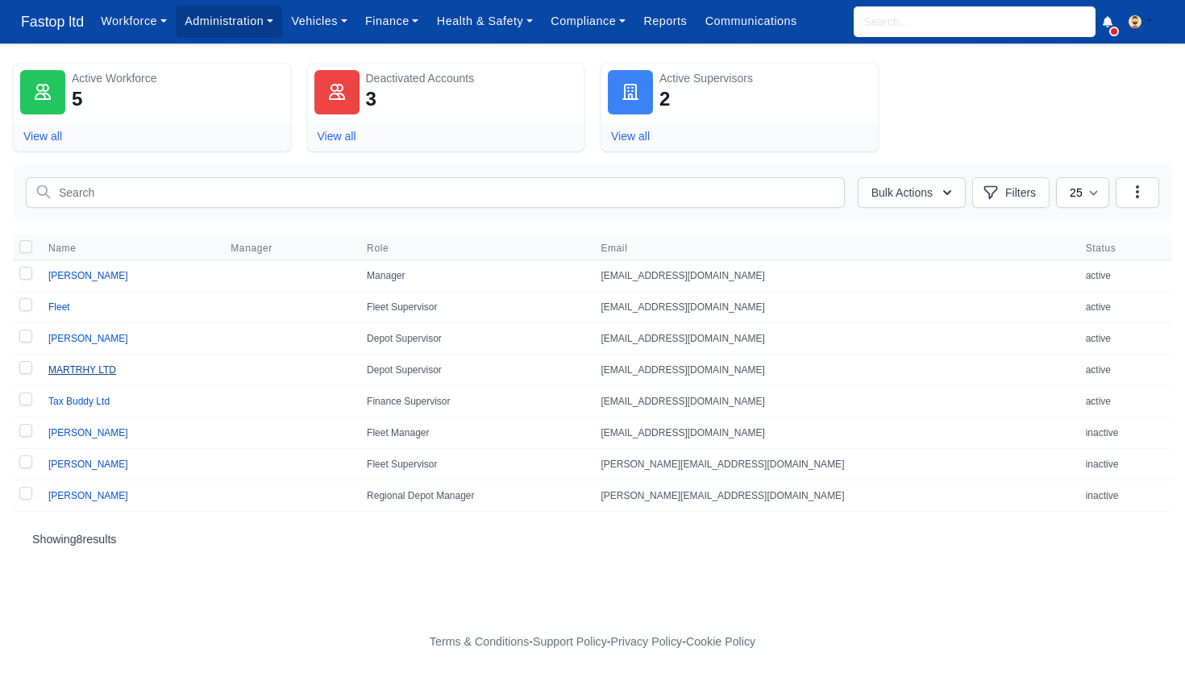
click at [97, 373] on link "MARTRHY LTD" at bounding box center [82, 369] width 68 height 11
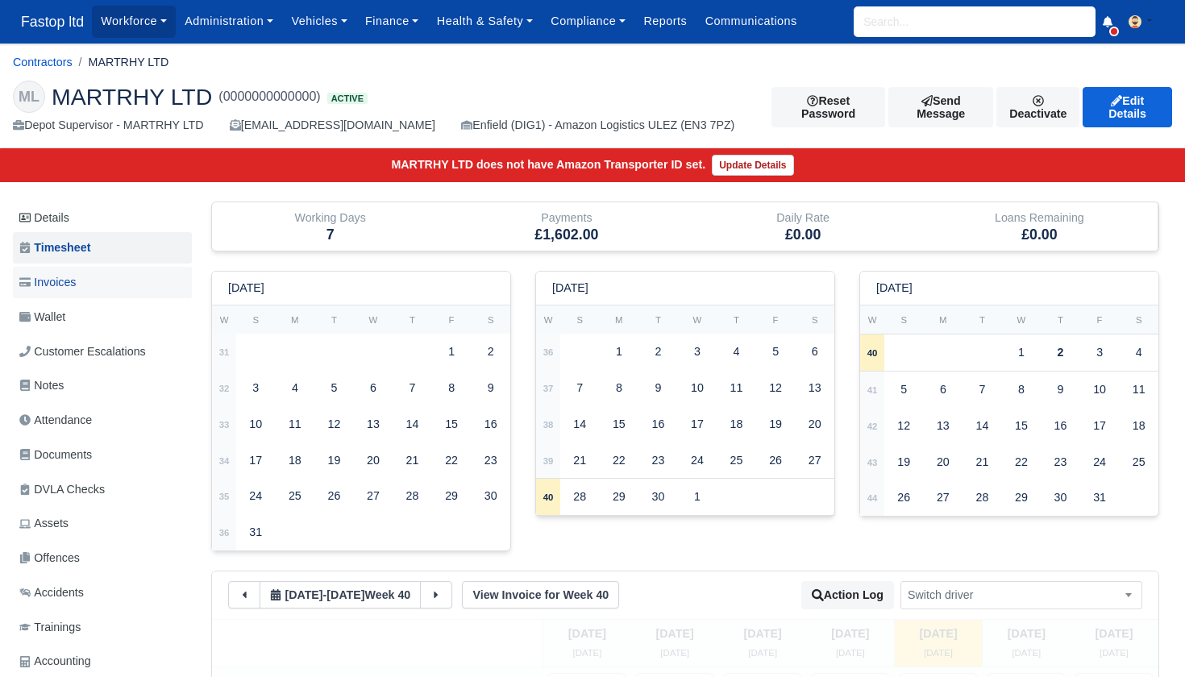
click at [76, 283] on span "Invoices" at bounding box center [47, 282] width 56 height 19
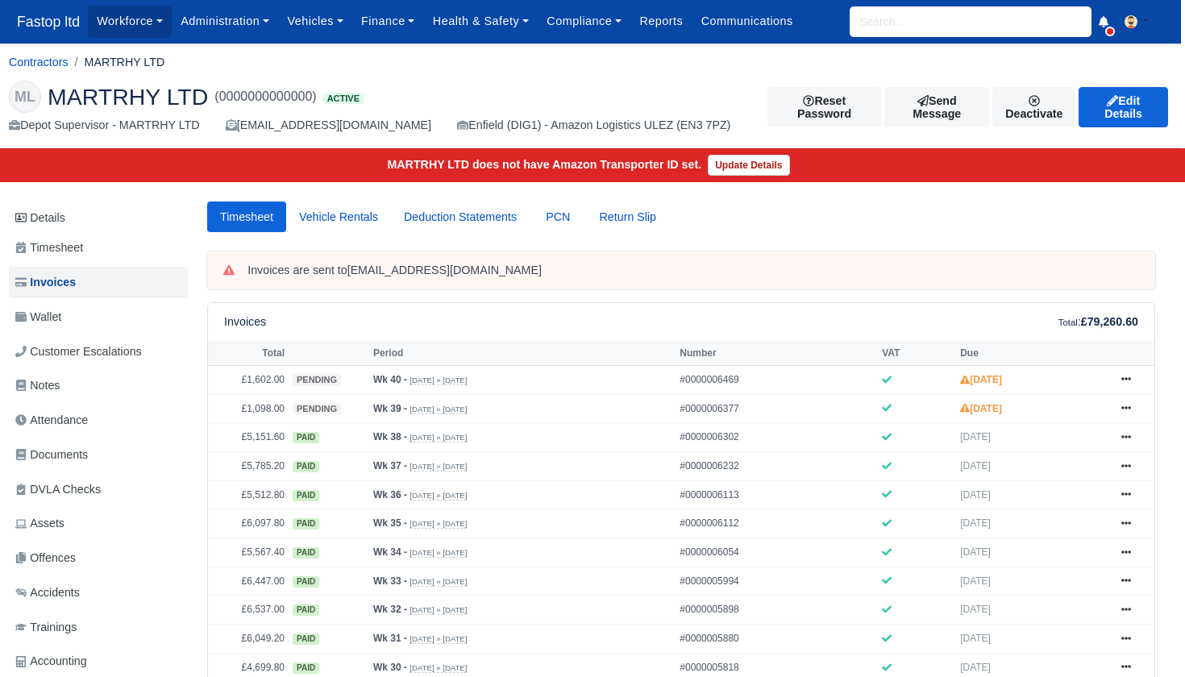
scroll to position [0, 4]
click at [374, 26] on link "Finance" at bounding box center [388, 21] width 72 height 31
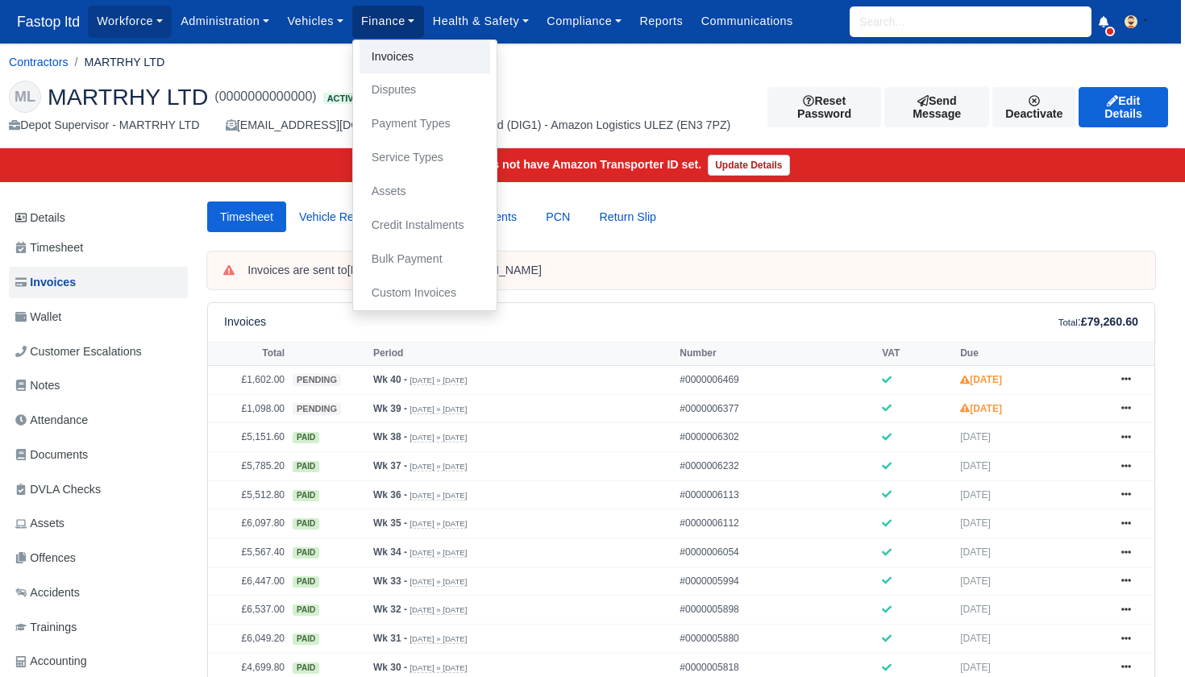
click at [387, 59] on link "Invoices" at bounding box center [425, 57] width 131 height 34
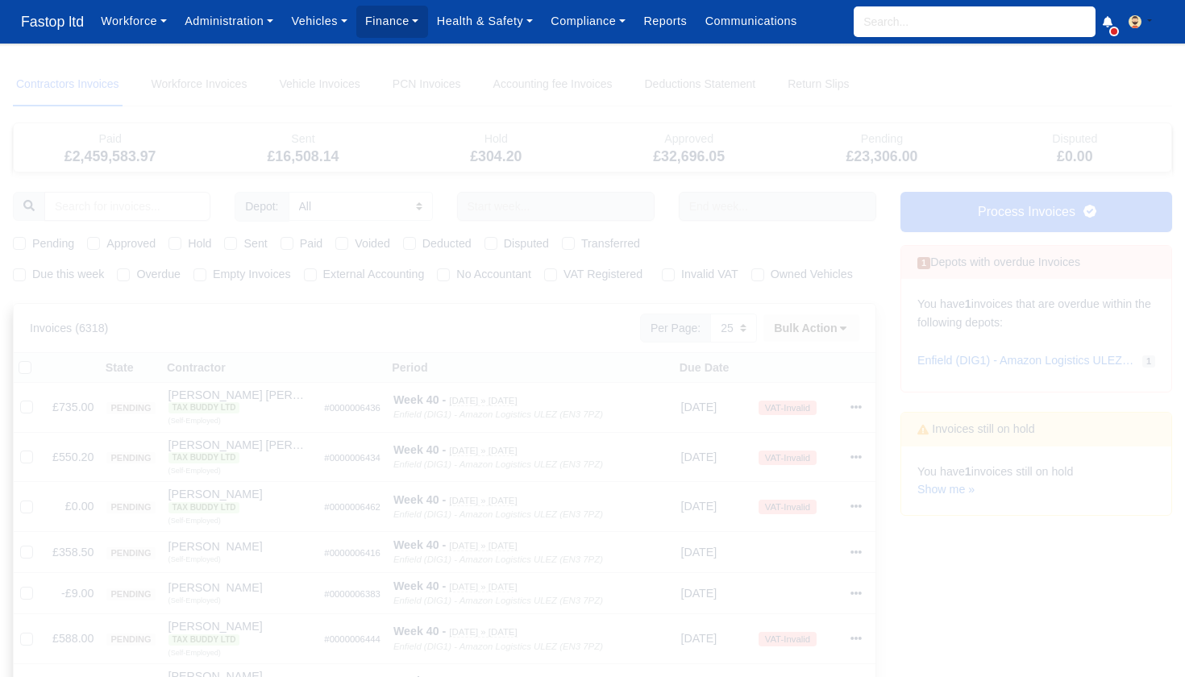
select select "25"
click at [15, 281] on div "Due this week" at bounding box center [58, 274] width 91 height 19
click at [32, 272] on label "Due this week" at bounding box center [68, 274] width 72 height 19
click at [20, 272] on input "Due this week" at bounding box center [19, 271] width 13 height 13
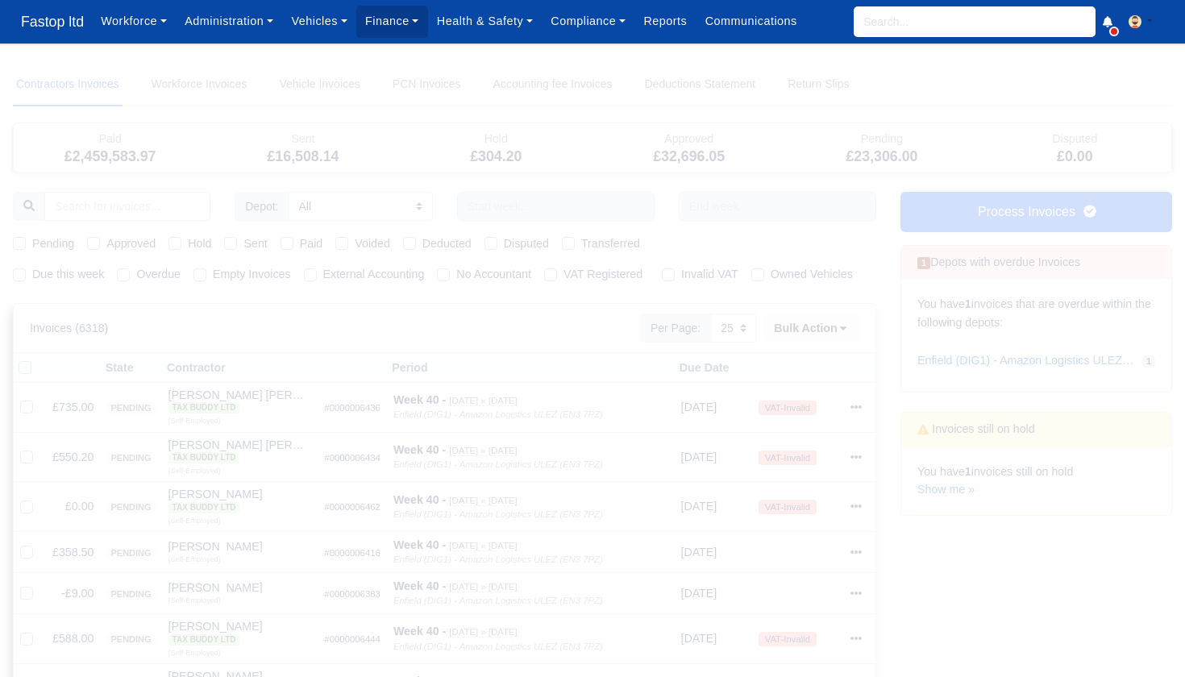
checkbox input "true"
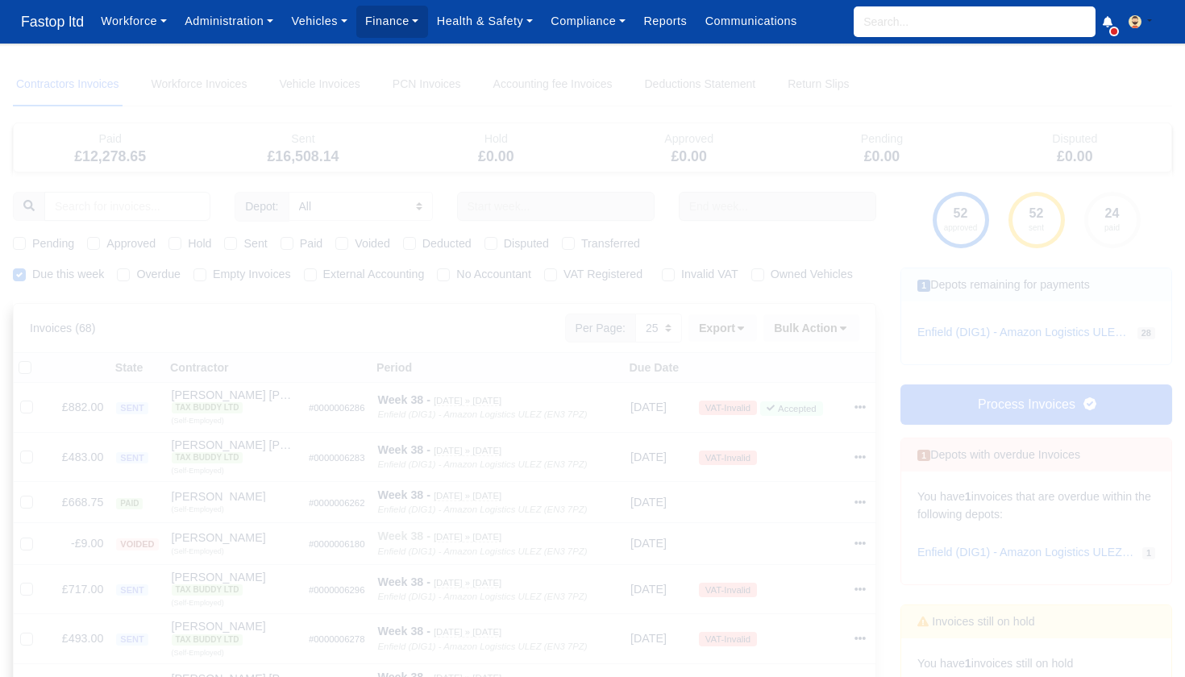
click at [32, 237] on label "Pending" at bounding box center [53, 244] width 42 height 19
click at [19, 237] on input "Pending" at bounding box center [19, 241] width 13 height 13
checkbox input "true"
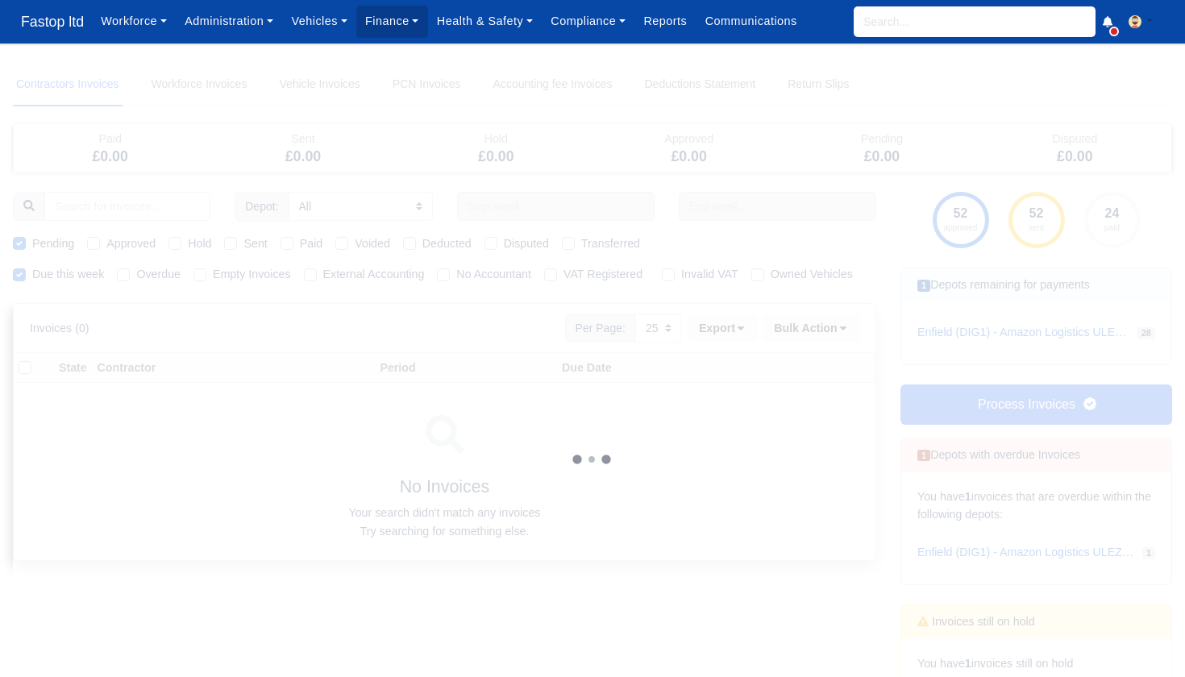
click at [106, 242] on label "Approved" at bounding box center [130, 244] width 49 height 19
click at [97, 242] on input "Approved" at bounding box center [93, 241] width 13 height 13
checkbox input "true"
click at [300, 244] on label "Paid" at bounding box center [311, 244] width 23 height 19
click at [289, 244] on input "Paid" at bounding box center [287, 241] width 13 height 13
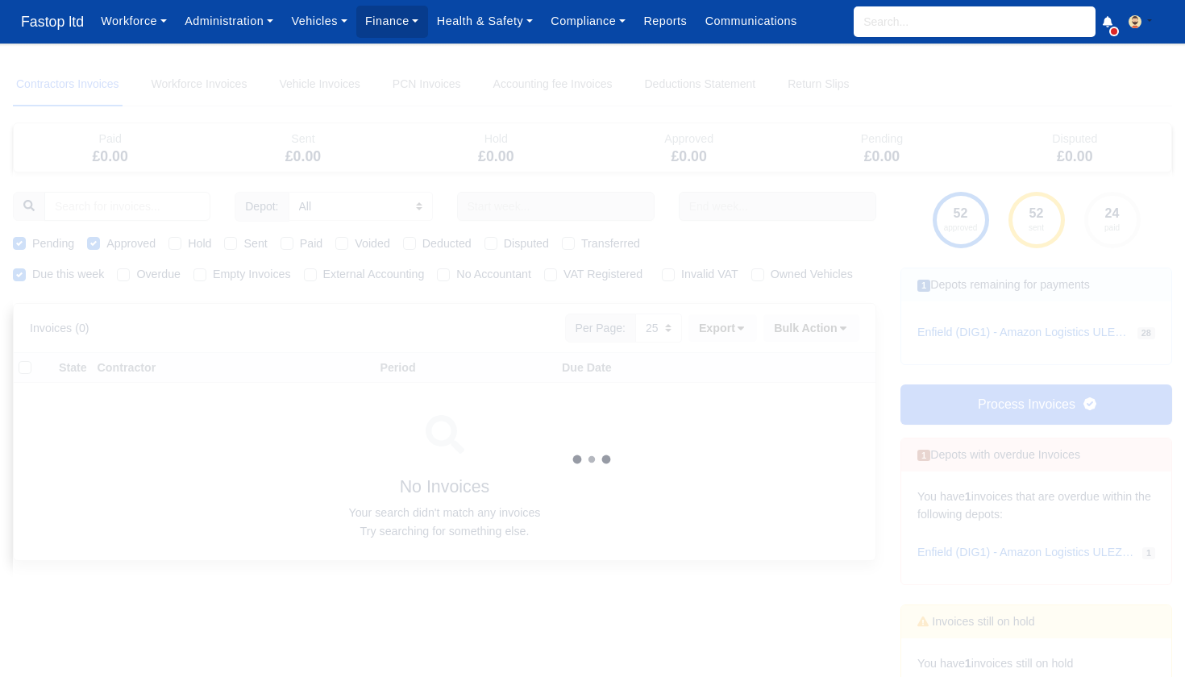
checkbox input "true"
